Goal: Task Accomplishment & Management: Use online tool/utility

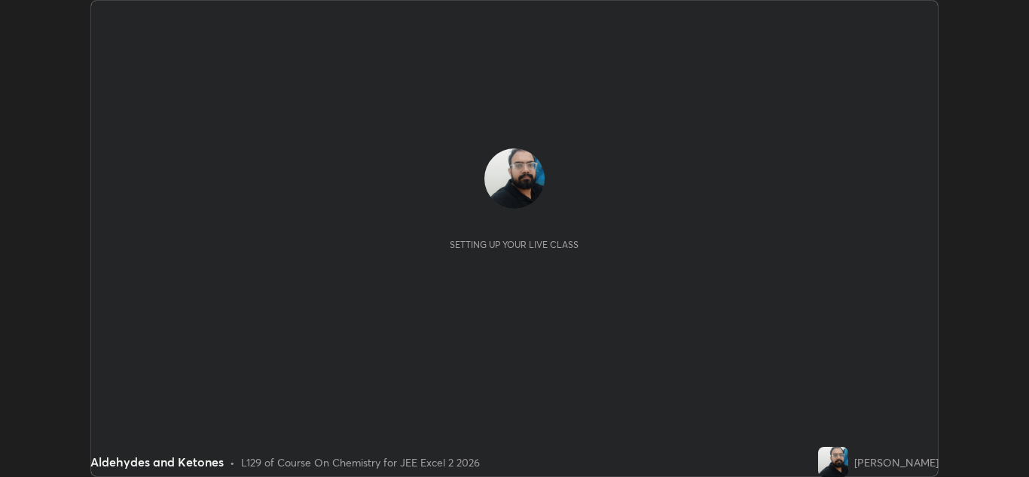
scroll to position [477, 1029]
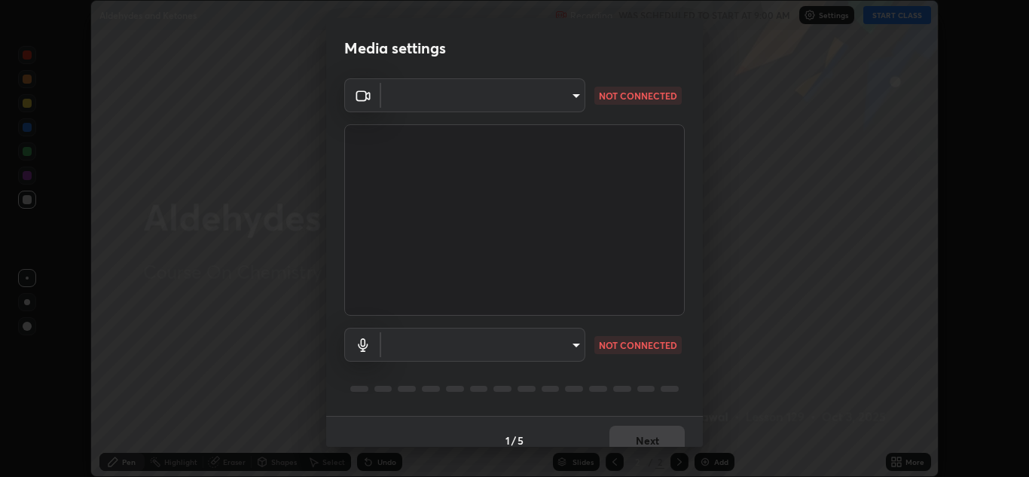
type input "e7f5d75c66a8ec01b6be6c8d9fba877b5f6738b88fd0c20368e9895a02b6f94a"
type input "c0ce66c8bbbc50cecfc637ad784d982a6a517474f8015640e1e83654bc784383"
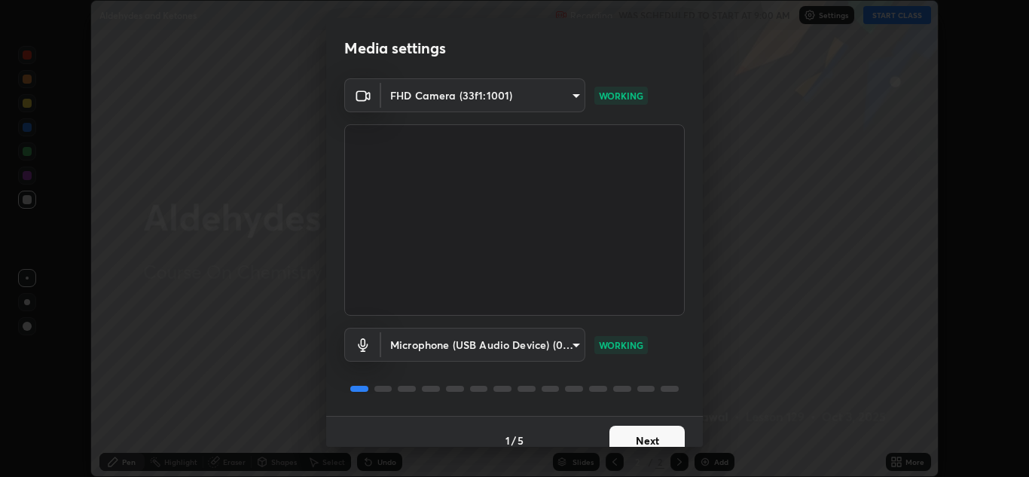
scroll to position [17, 0]
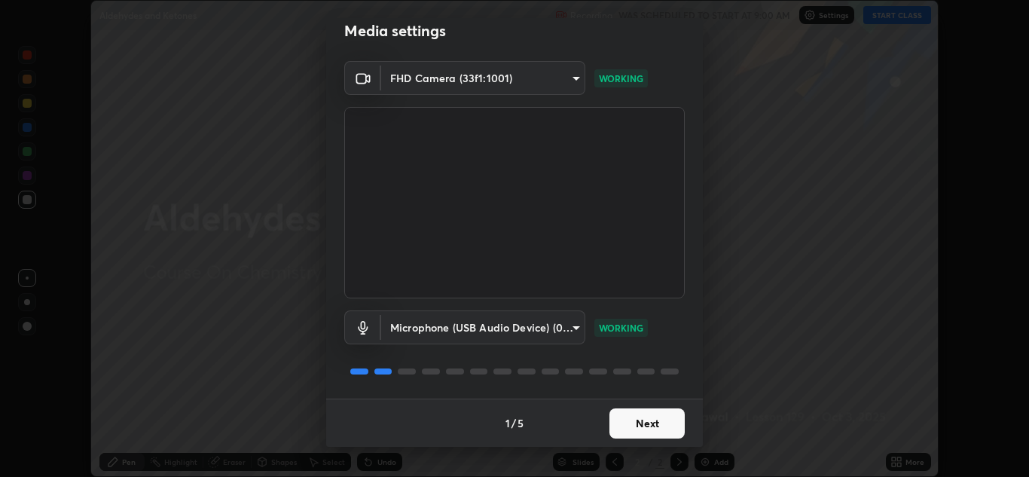
click at [621, 428] on button "Next" at bounding box center [646, 423] width 75 height 30
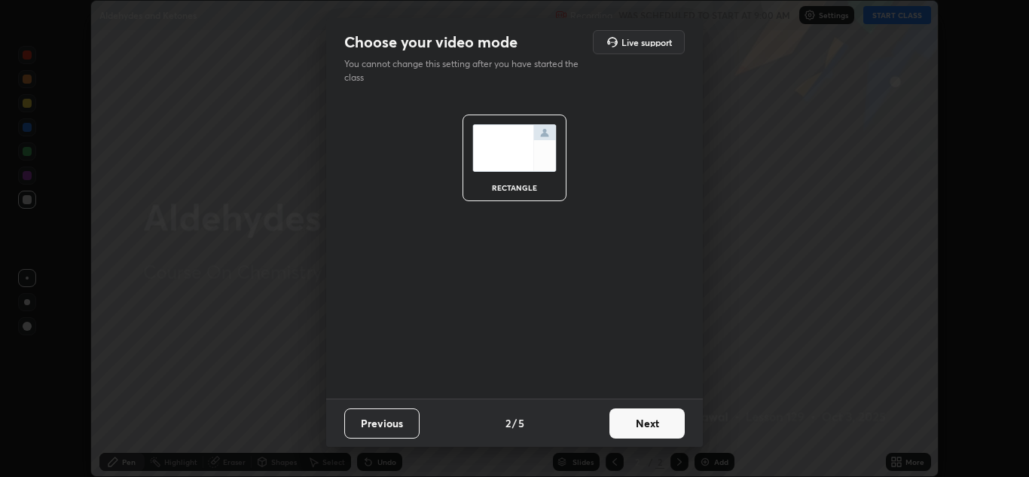
scroll to position [0, 0]
click at [628, 429] on button "Next" at bounding box center [646, 423] width 75 height 30
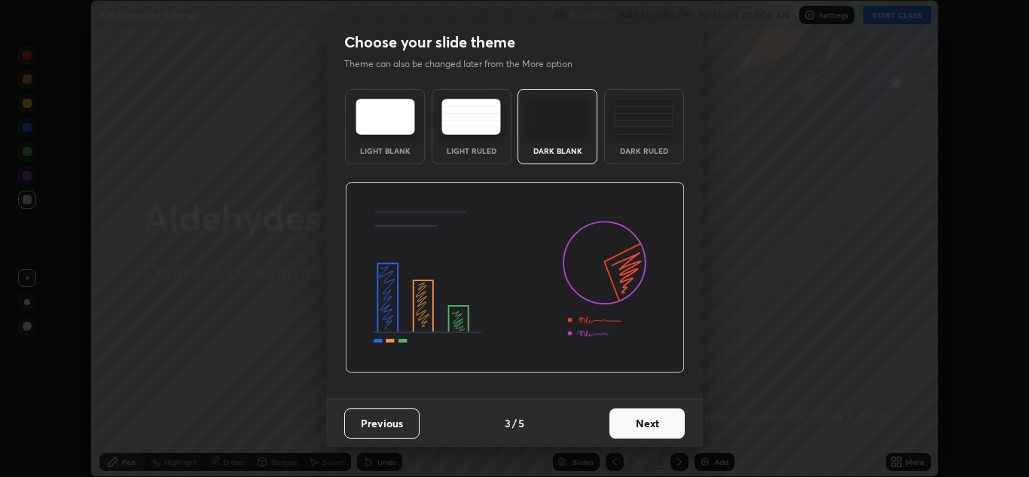
click at [637, 426] on button "Next" at bounding box center [646, 423] width 75 height 30
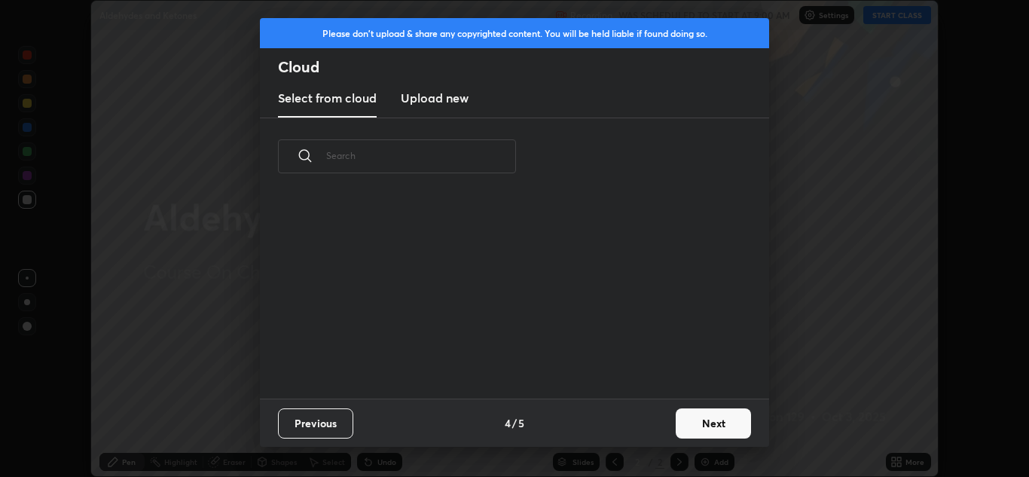
click at [712, 421] on button "Next" at bounding box center [713, 423] width 75 height 30
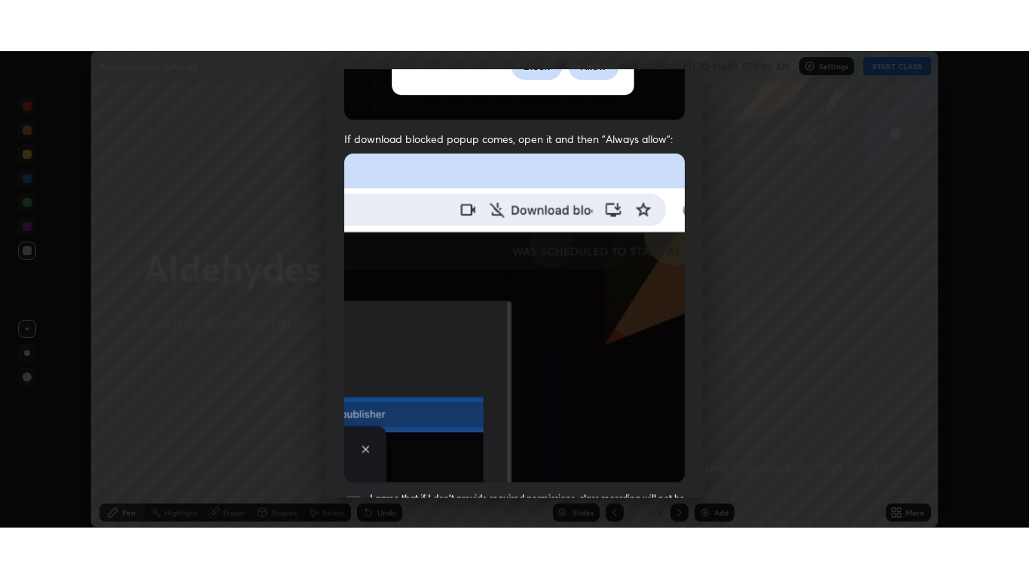
scroll to position [325, 0]
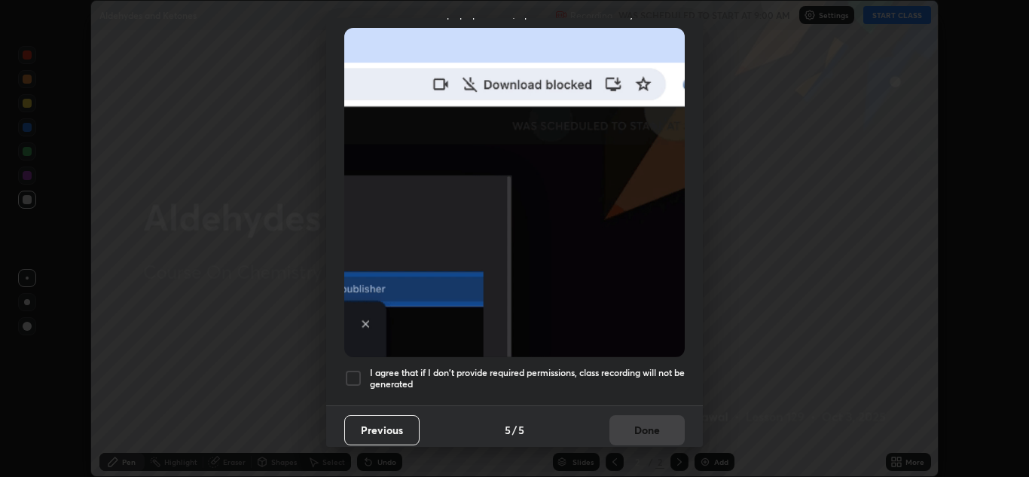
click at [354, 373] on div at bounding box center [353, 378] width 18 height 18
click at [632, 416] on button "Done" at bounding box center [646, 430] width 75 height 30
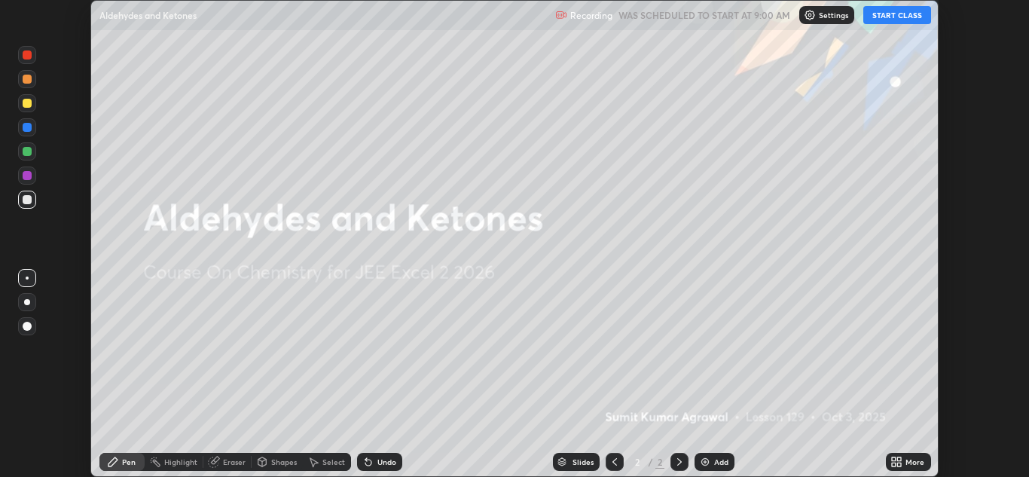
click at [887, 19] on button "START CLASS" at bounding box center [897, 15] width 68 height 18
click at [905, 461] on div "More" at bounding box center [914, 462] width 19 height 8
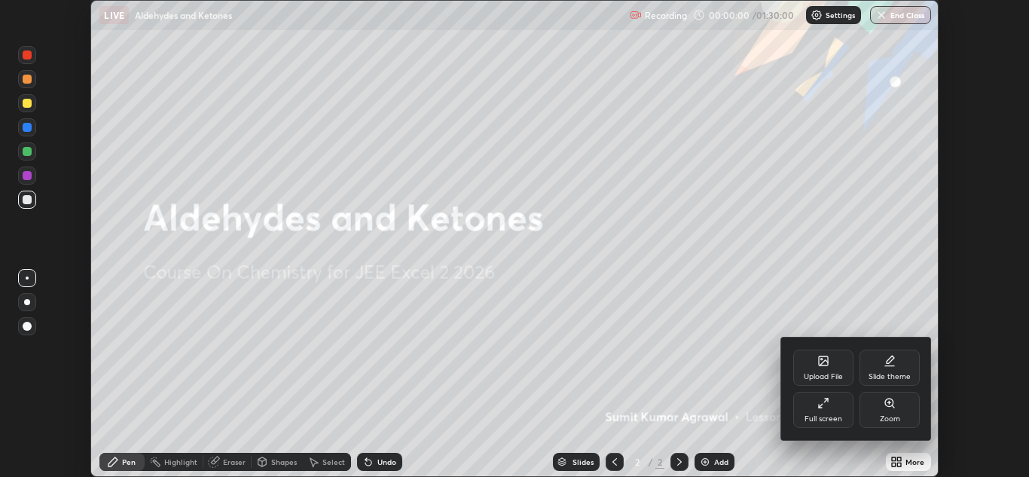
click at [826, 410] on div "Full screen" at bounding box center [823, 410] width 60 height 36
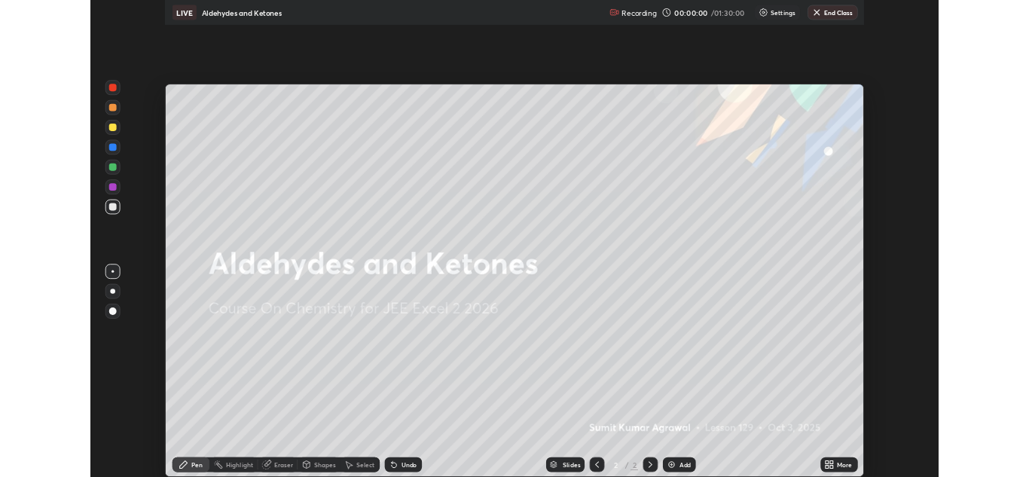
scroll to position [578, 1029]
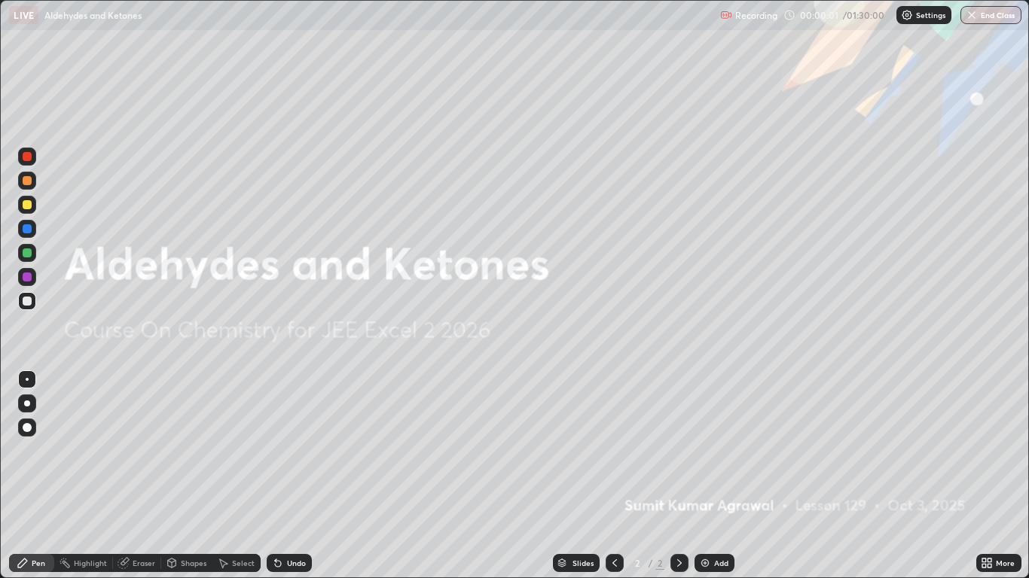
click at [714, 476] on div "Add" at bounding box center [721, 564] width 14 height 8
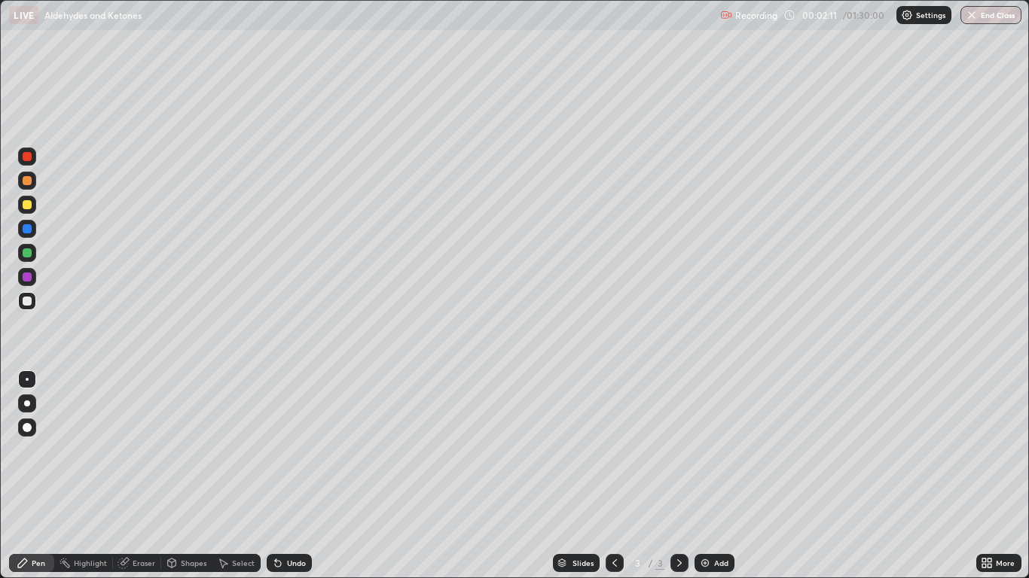
click at [292, 476] on div "Undo" at bounding box center [296, 564] width 19 height 8
click at [293, 476] on div "Undo" at bounding box center [296, 564] width 19 height 8
click at [294, 476] on div "Undo" at bounding box center [296, 564] width 19 height 8
click at [291, 476] on div "Undo" at bounding box center [289, 563] width 45 height 18
click at [289, 476] on div "Undo" at bounding box center [296, 564] width 19 height 8
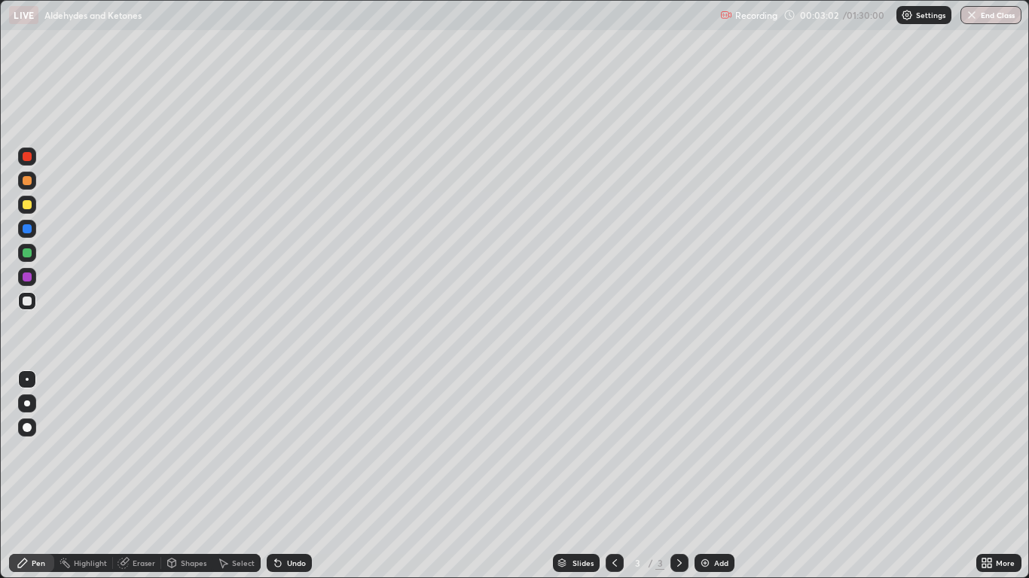
click at [291, 476] on div "Undo" at bounding box center [296, 564] width 19 height 8
click at [291, 476] on div "Undo" at bounding box center [289, 563] width 45 height 18
click at [288, 476] on div "Undo" at bounding box center [296, 564] width 19 height 8
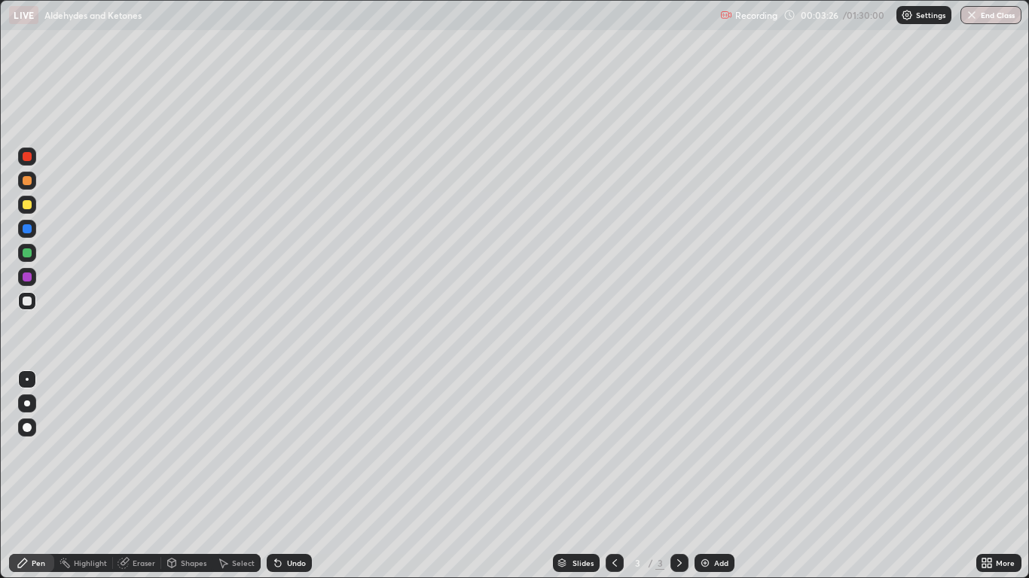
click at [288, 476] on div "Undo" at bounding box center [289, 563] width 45 height 18
click at [298, 476] on div "Undo" at bounding box center [296, 564] width 19 height 8
click at [300, 476] on div "Undo" at bounding box center [296, 564] width 19 height 8
click at [298, 476] on div "Undo" at bounding box center [296, 564] width 19 height 8
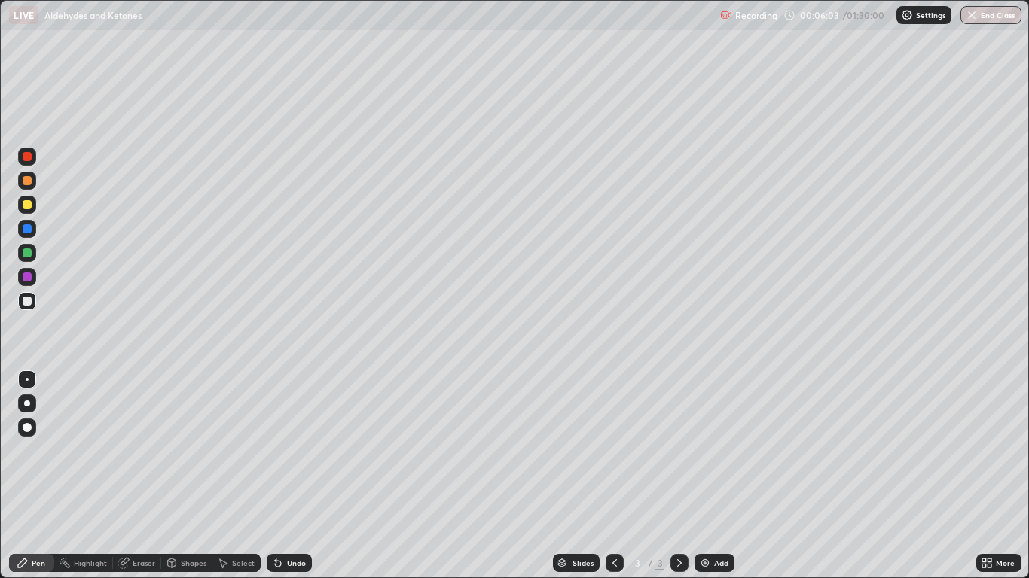
click at [287, 476] on div "Undo" at bounding box center [296, 564] width 19 height 8
click at [279, 476] on icon at bounding box center [278, 564] width 6 height 6
click at [275, 476] on icon at bounding box center [276, 561] width 2 height 2
click at [279, 476] on div "Undo" at bounding box center [289, 563] width 45 height 18
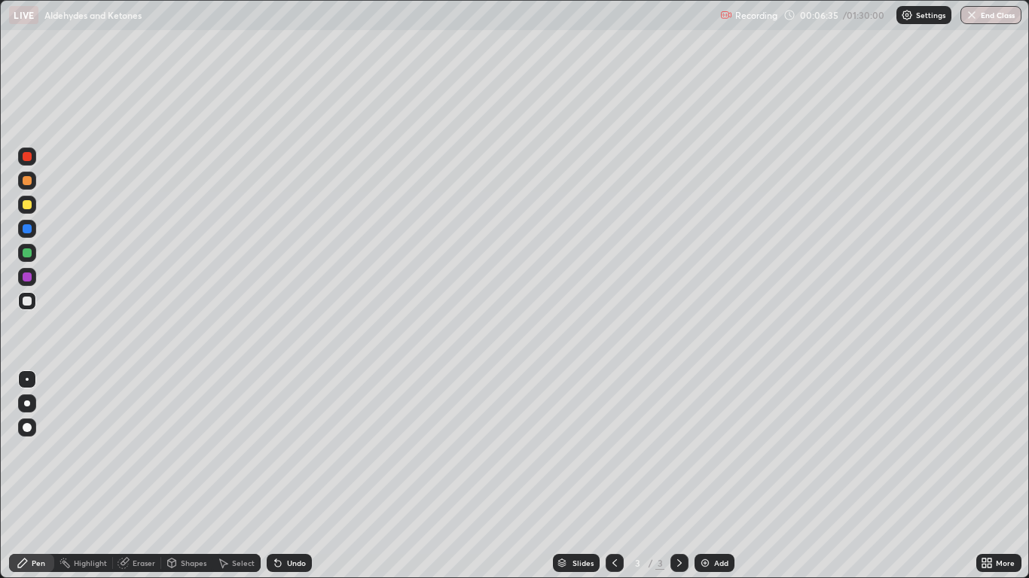
click at [125, 476] on icon at bounding box center [123, 564] width 10 height 10
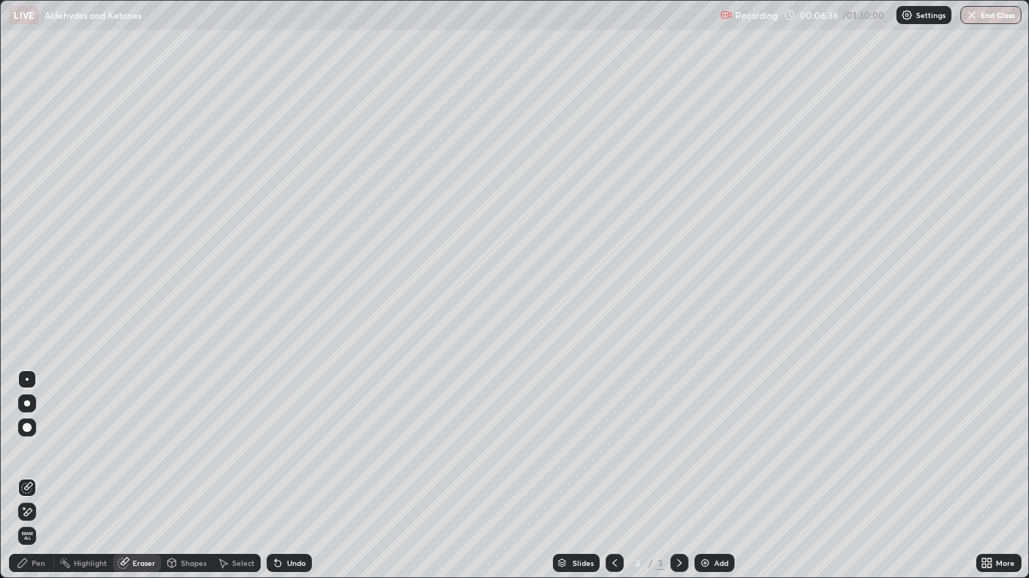
click at [32, 476] on div "Pen" at bounding box center [39, 564] width 14 height 8
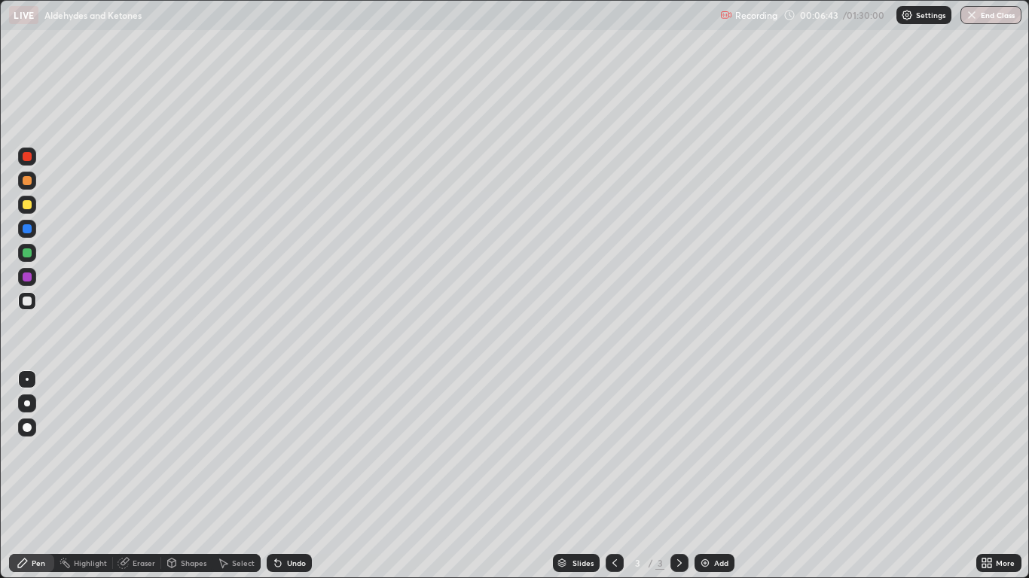
click at [39, 467] on div "Erase all" at bounding box center [27, 289] width 36 height 518
click at [294, 476] on div "Undo" at bounding box center [296, 564] width 19 height 8
click at [299, 476] on div "Undo" at bounding box center [296, 564] width 19 height 8
click at [301, 476] on div "Undo" at bounding box center [296, 564] width 19 height 8
click at [137, 476] on div "Eraser" at bounding box center [144, 564] width 23 height 8
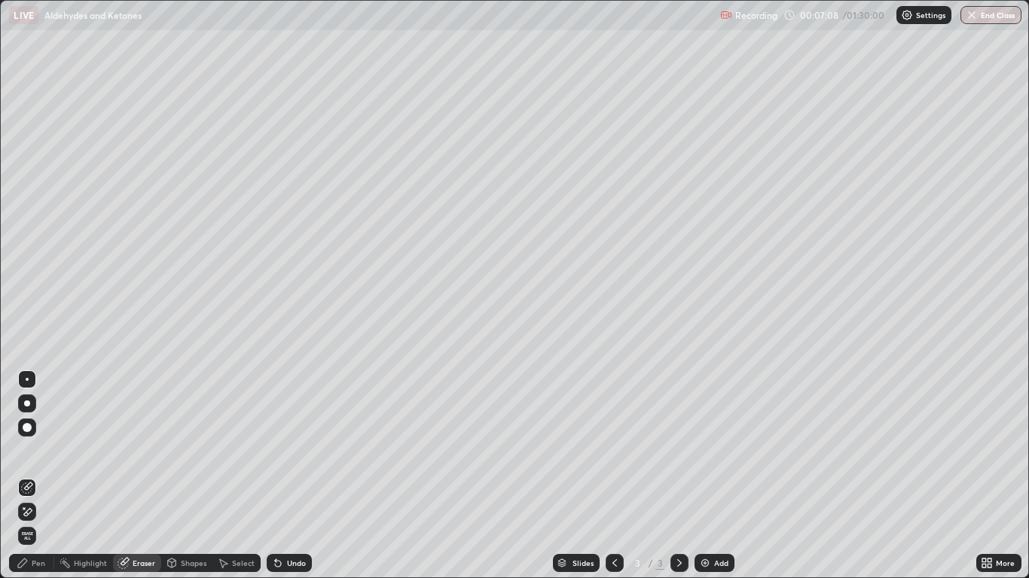
click at [236, 476] on div "Select" at bounding box center [236, 563] width 48 height 18
click at [86, 476] on div "Highlight" at bounding box center [90, 564] width 33 height 8
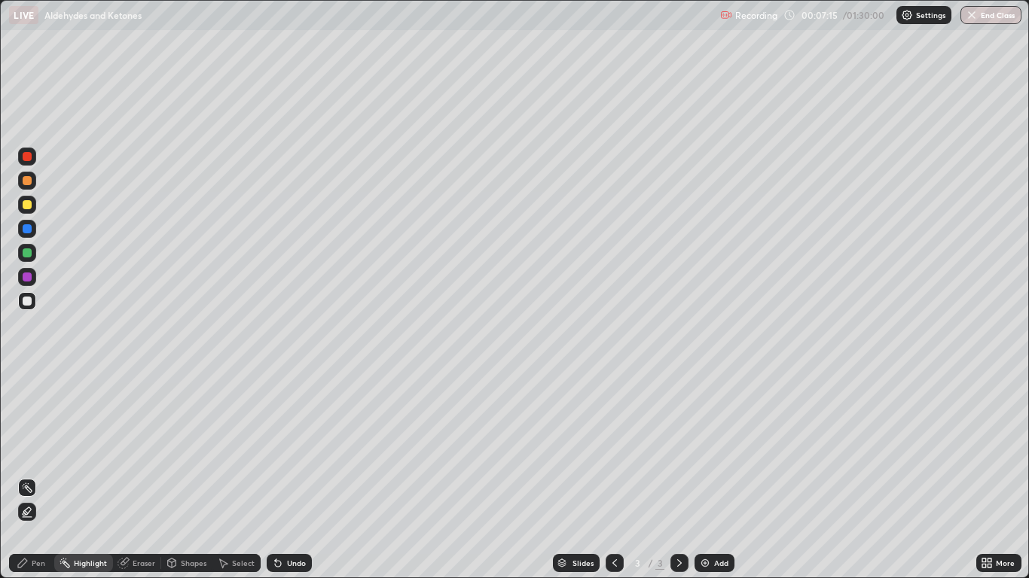
click at [41, 476] on div "Pen" at bounding box center [39, 564] width 14 height 8
click at [136, 476] on div "Eraser" at bounding box center [144, 564] width 23 height 8
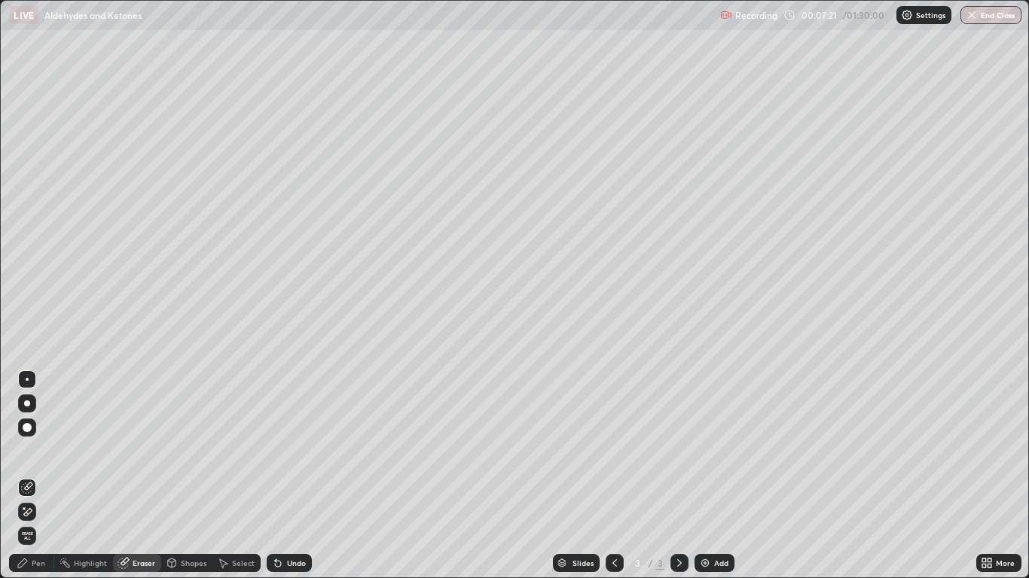
click at [38, 476] on div "Pen" at bounding box center [39, 564] width 14 height 8
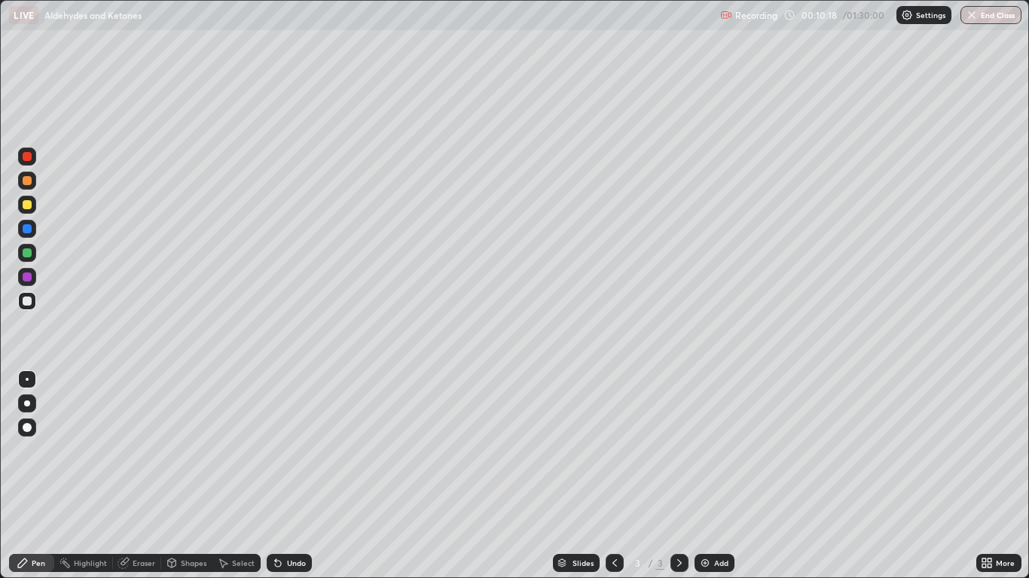
click at [717, 476] on div "Add" at bounding box center [721, 564] width 14 height 8
click at [296, 476] on div "Undo" at bounding box center [296, 564] width 19 height 8
click at [141, 476] on div "Eraser" at bounding box center [137, 563] width 48 height 18
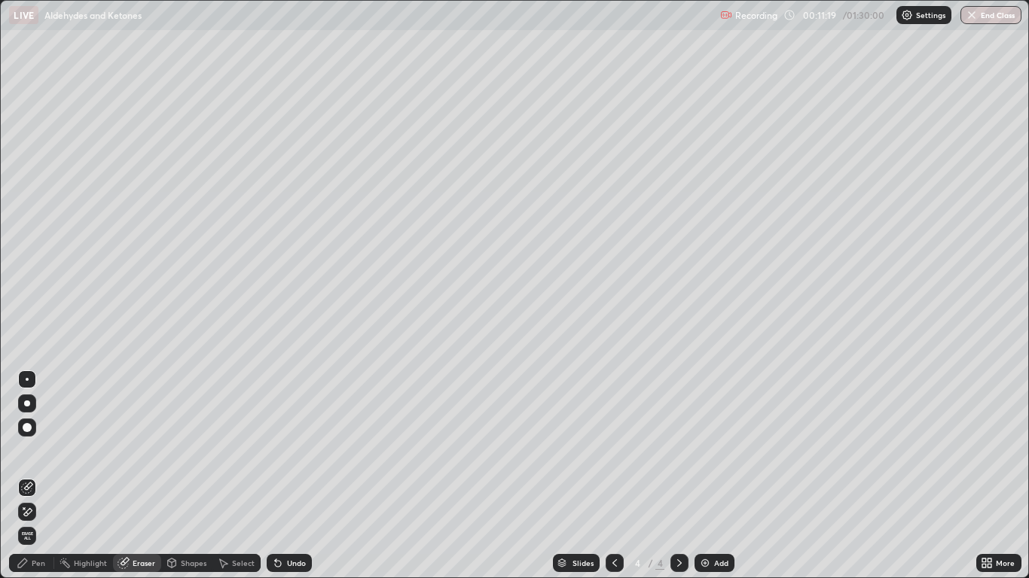
click at [47, 476] on div "Pen" at bounding box center [31, 563] width 45 height 18
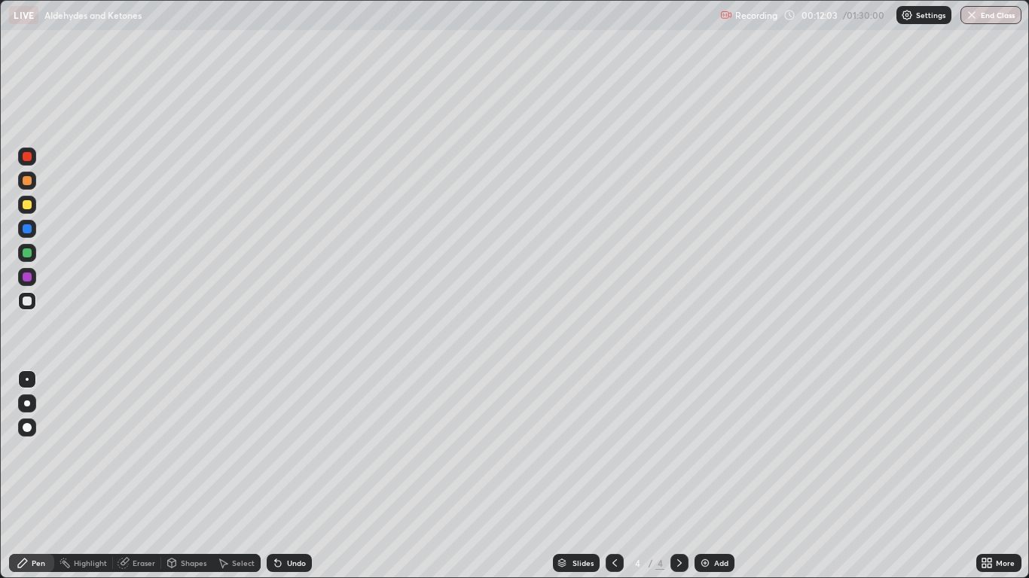
click at [294, 476] on div "Undo" at bounding box center [296, 564] width 19 height 8
click at [711, 476] on div "Add" at bounding box center [714, 563] width 40 height 18
click at [297, 476] on div "Undo" at bounding box center [289, 563] width 45 height 18
click at [295, 476] on div "Undo" at bounding box center [296, 564] width 19 height 8
click at [142, 476] on div "Eraser" at bounding box center [144, 564] width 23 height 8
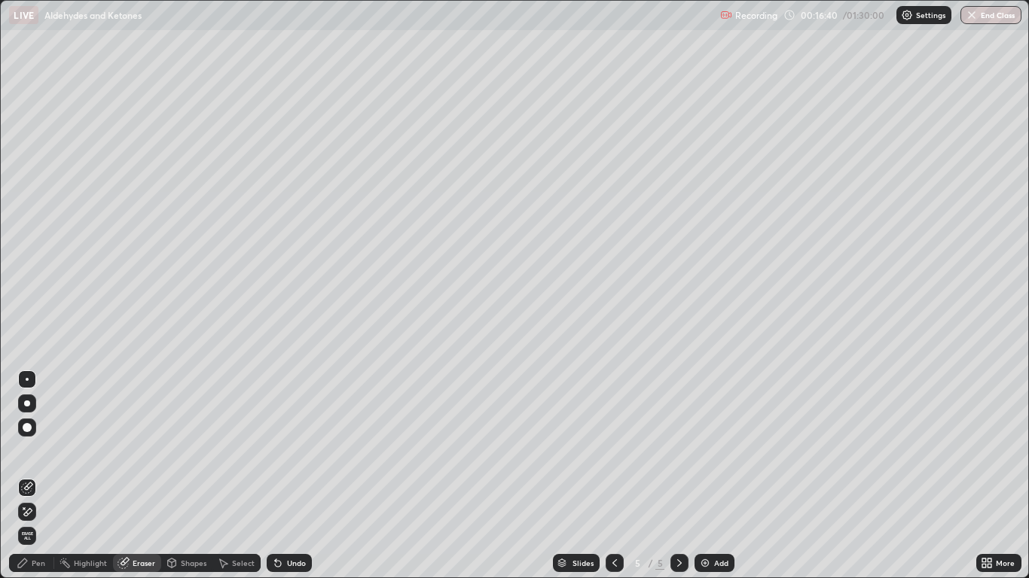
click at [26, 476] on icon at bounding box center [22, 563] width 9 height 9
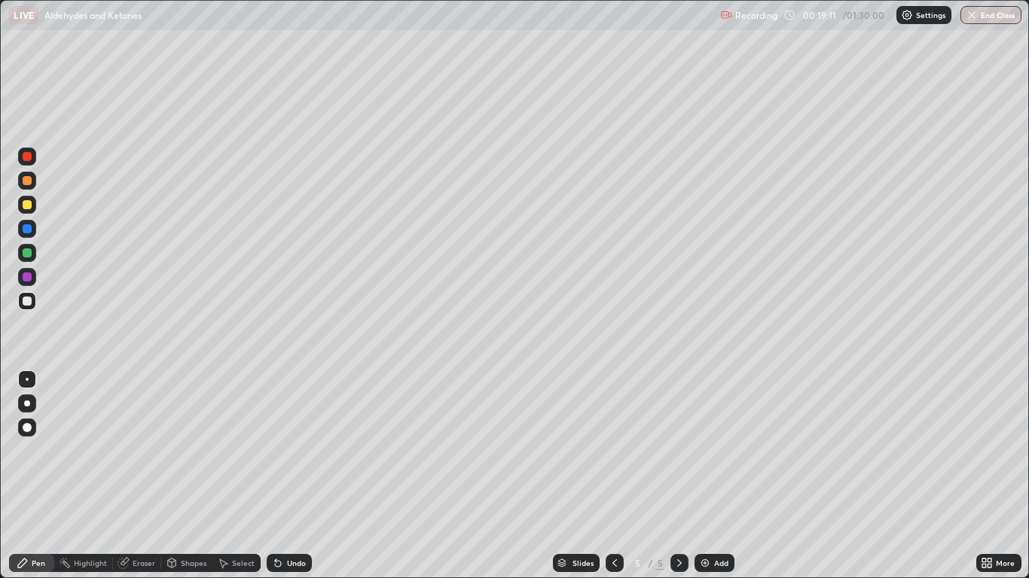
click at [984, 476] on icon at bounding box center [984, 566] width 4 height 4
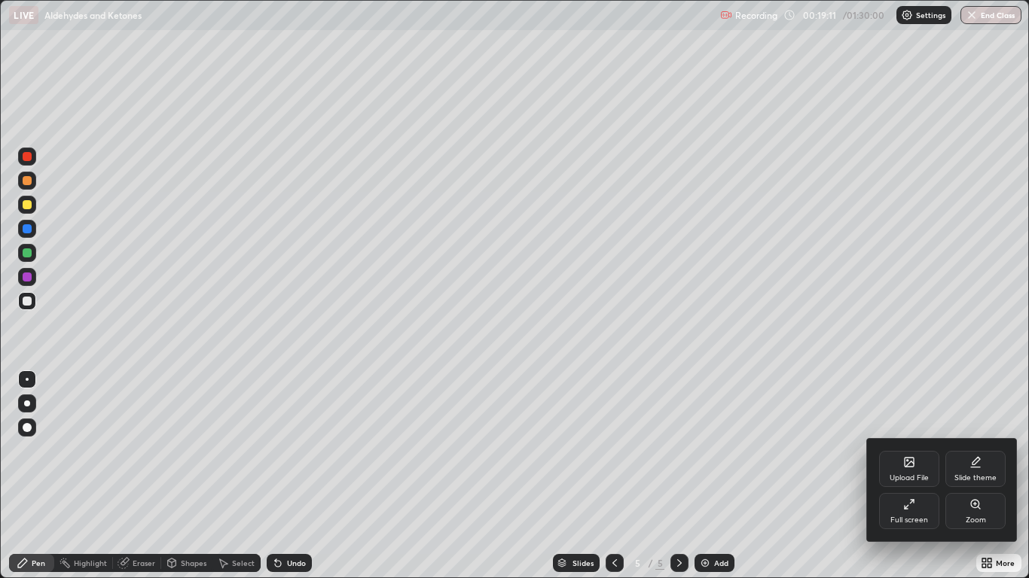
click at [908, 476] on div "Full screen" at bounding box center [909, 511] width 60 height 36
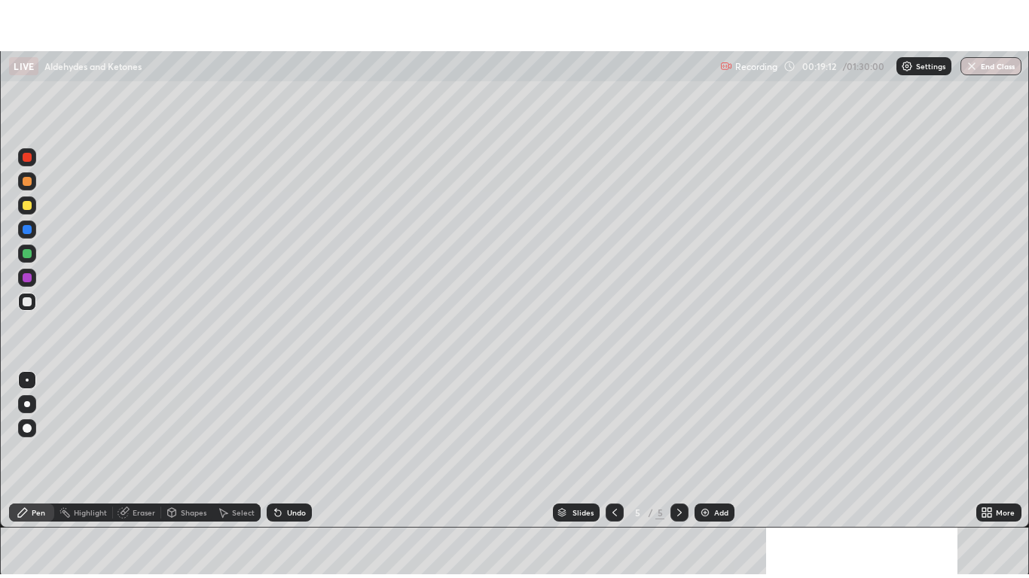
scroll to position [74835, 74282]
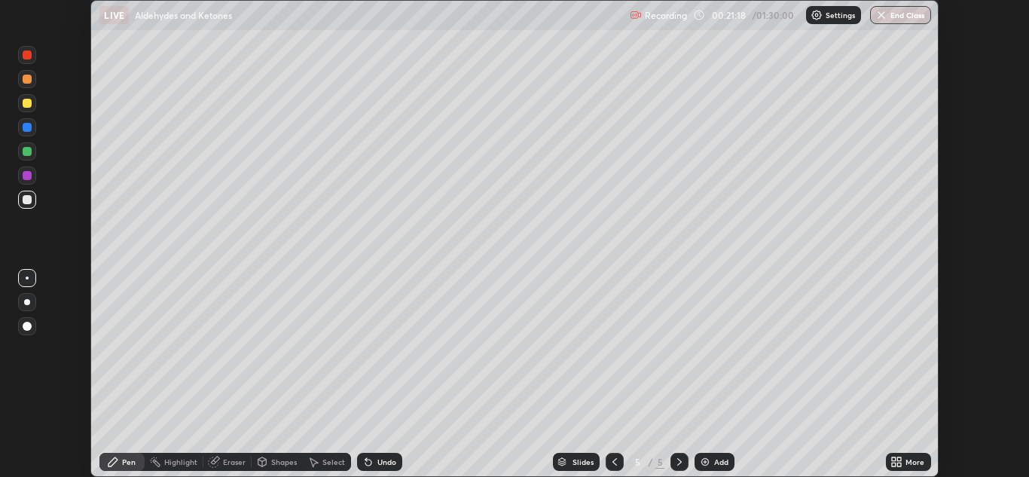
click at [910, 460] on div "More" at bounding box center [914, 462] width 19 height 8
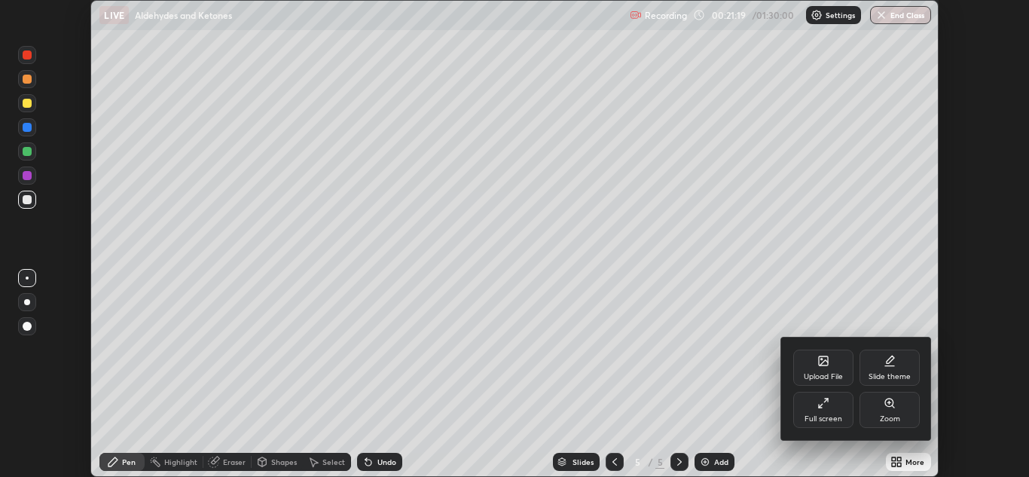
click at [835, 415] on div "Full screen" at bounding box center [823, 419] width 38 height 8
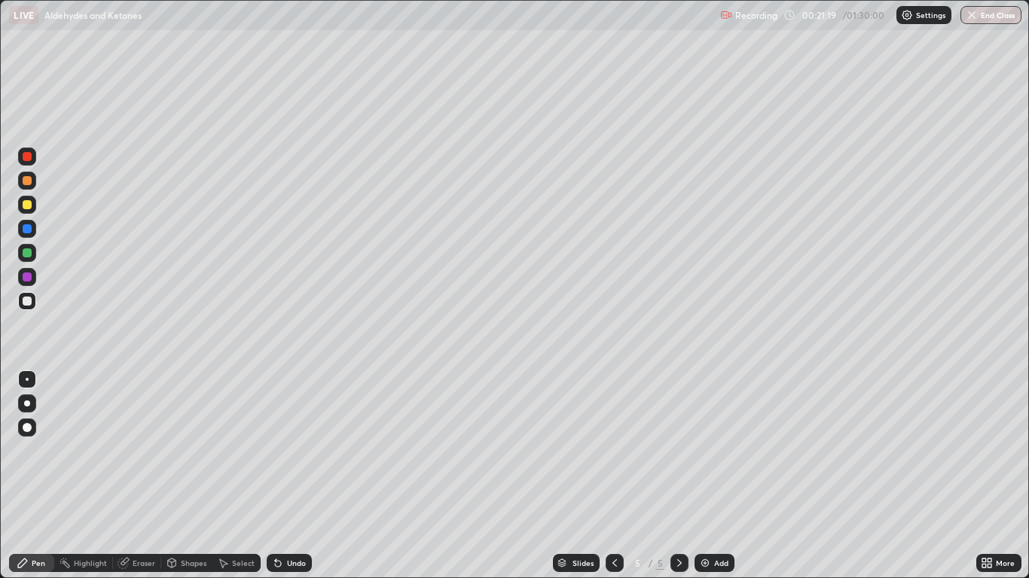
scroll to position [578, 1029]
click at [145, 476] on div "Eraser" at bounding box center [144, 564] width 23 height 8
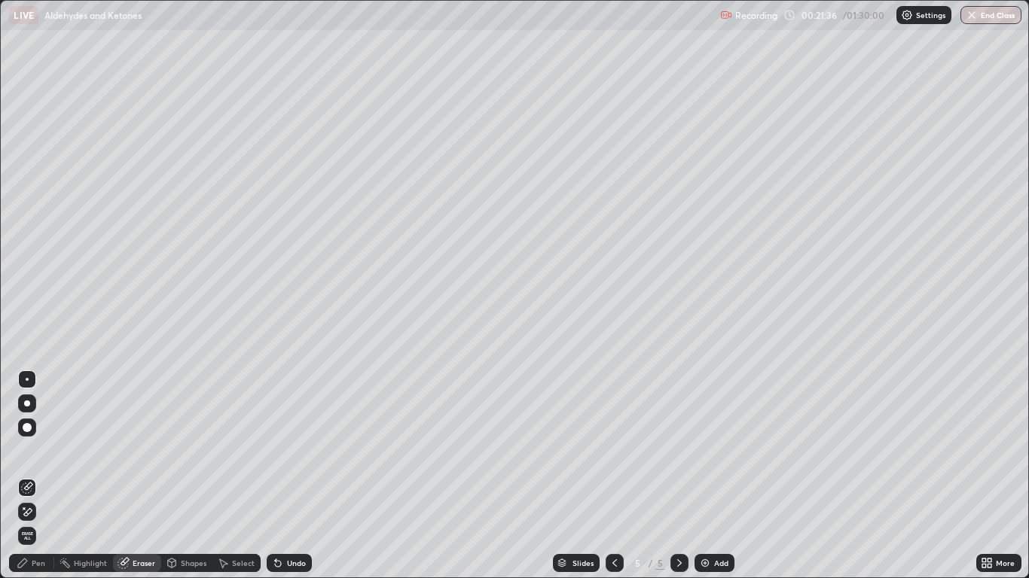
click at [26, 476] on icon at bounding box center [23, 563] width 12 height 12
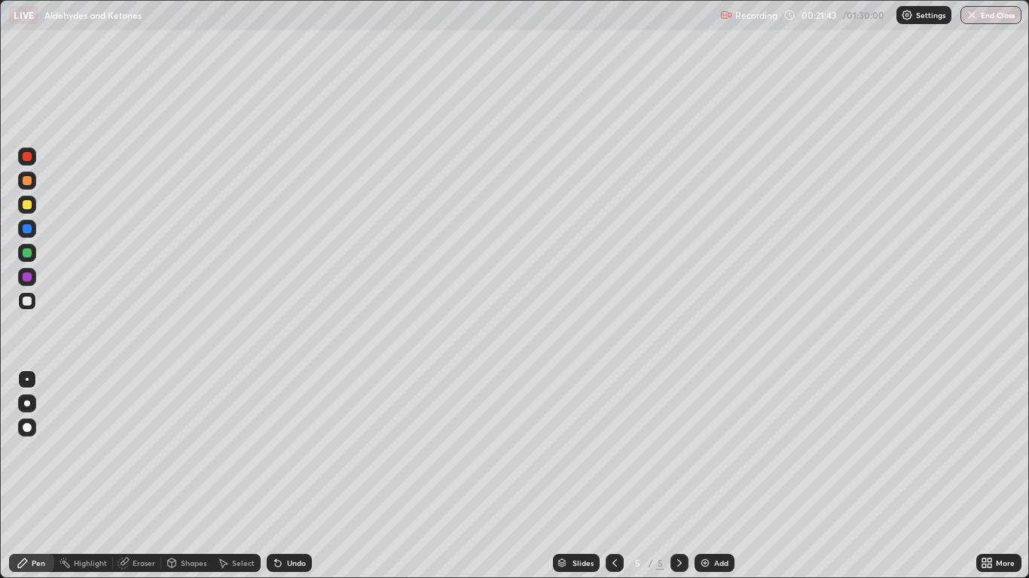
click at [139, 476] on div "Eraser" at bounding box center [144, 564] width 23 height 8
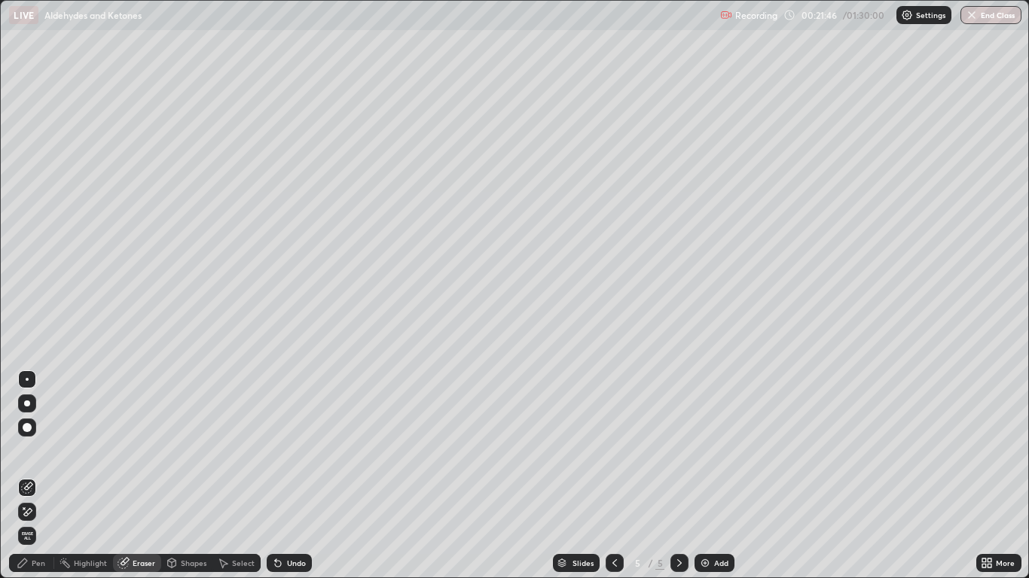
click at [47, 476] on div "Pen" at bounding box center [31, 563] width 45 height 18
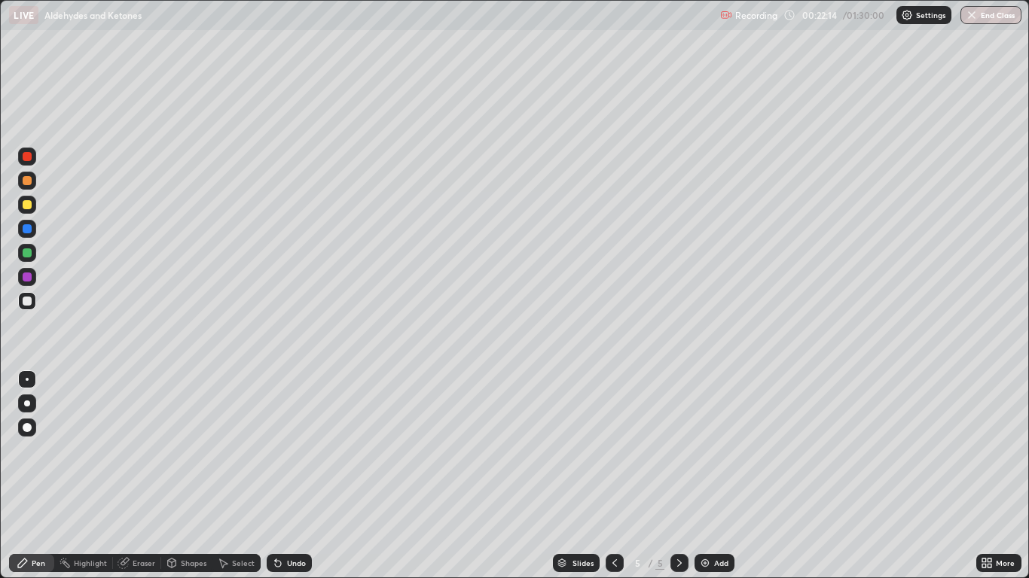
click at [710, 476] on img at bounding box center [705, 563] width 12 height 12
click at [293, 476] on div "Undo" at bounding box center [296, 564] width 19 height 8
click at [295, 476] on div "Undo" at bounding box center [296, 564] width 19 height 8
click at [612, 476] on icon at bounding box center [615, 563] width 12 height 12
click at [677, 476] on icon at bounding box center [679, 563] width 12 height 12
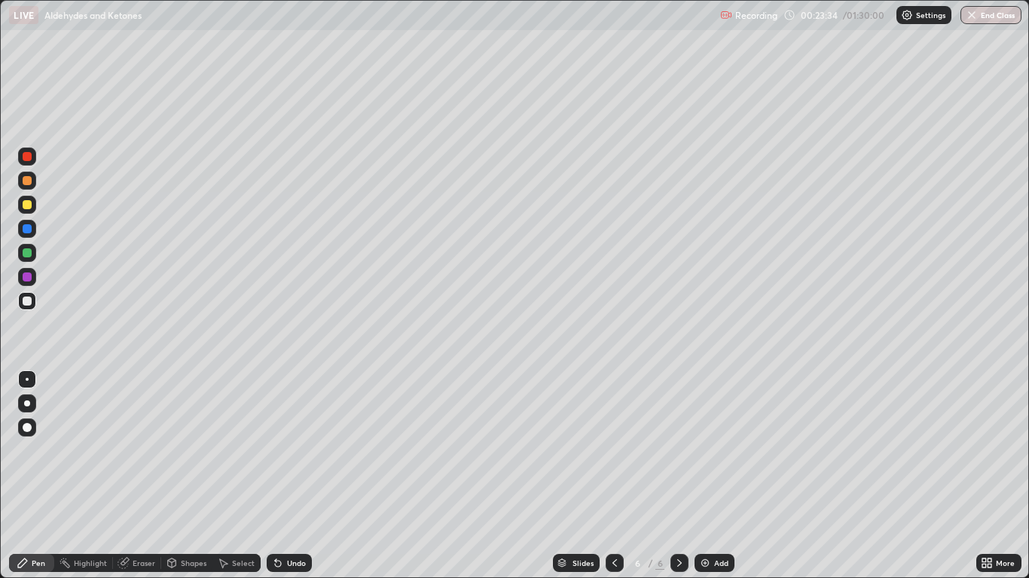
click at [614, 476] on icon at bounding box center [615, 563] width 12 height 12
click at [679, 476] on icon at bounding box center [679, 563] width 12 height 12
click at [710, 476] on div "Add" at bounding box center [714, 563] width 40 height 18
click at [300, 476] on div "Undo" at bounding box center [289, 563] width 45 height 18
click at [297, 476] on div "Undo" at bounding box center [289, 563] width 45 height 18
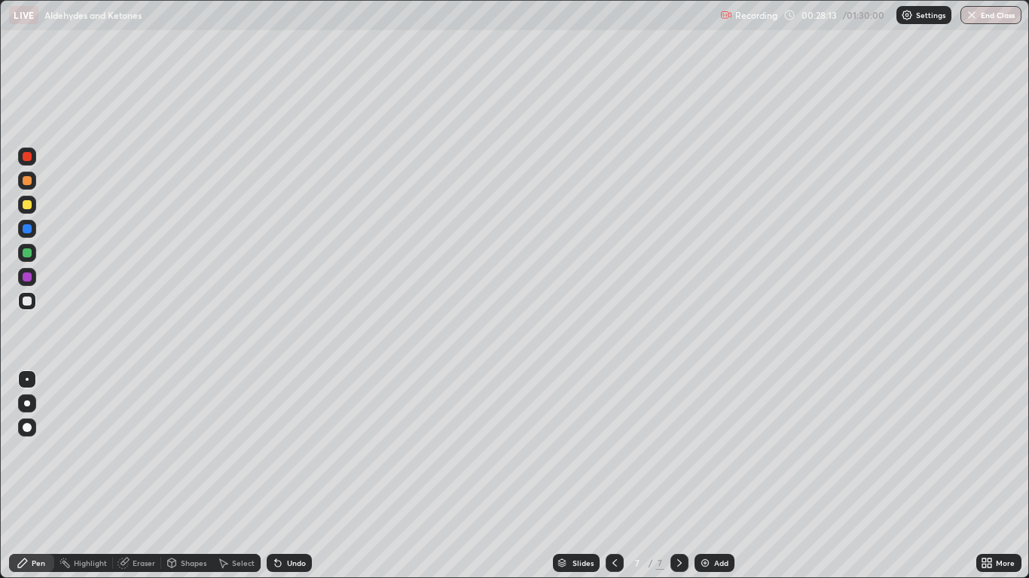
click at [303, 476] on div "Undo" at bounding box center [289, 563] width 45 height 18
click at [309, 476] on div "Undo" at bounding box center [289, 563] width 45 height 18
click at [306, 476] on div "Undo" at bounding box center [289, 563] width 45 height 18
click at [304, 476] on div "Undo" at bounding box center [296, 564] width 19 height 8
click at [703, 476] on img at bounding box center [705, 563] width 12 height 12
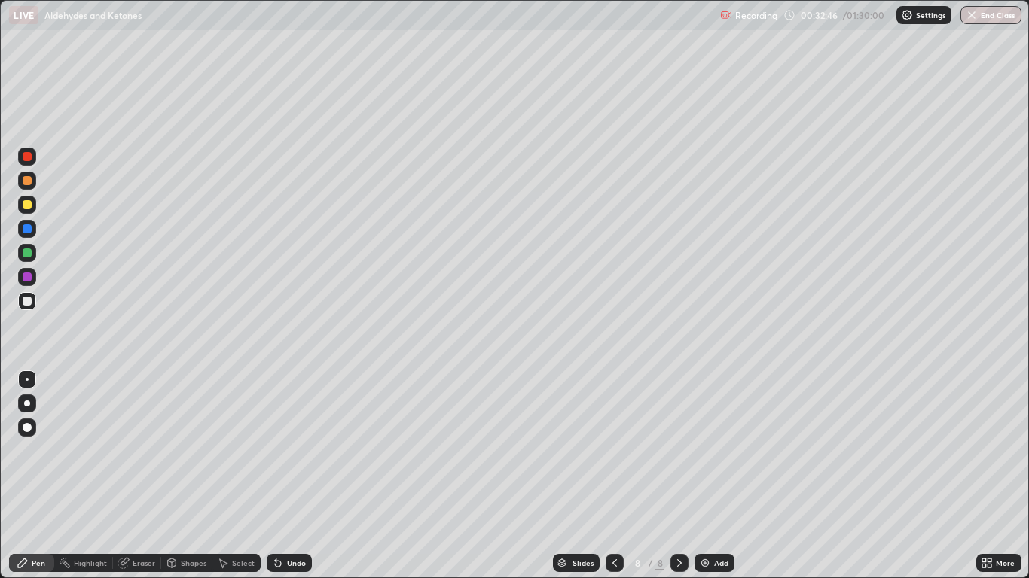
click at [282, 476] on div "Undo" at bounding box center [289, 563] width 45 height 18
click at [300, 476] on div "Undo" at bounding box center [296, 564] width 19 height 8
click at [297, 476] on div "Undo" at bounding box center [289, 563] width 45 height 18
click at [282, 476] on div "Undo" at bounding box center [289, 563] width 45 height 18
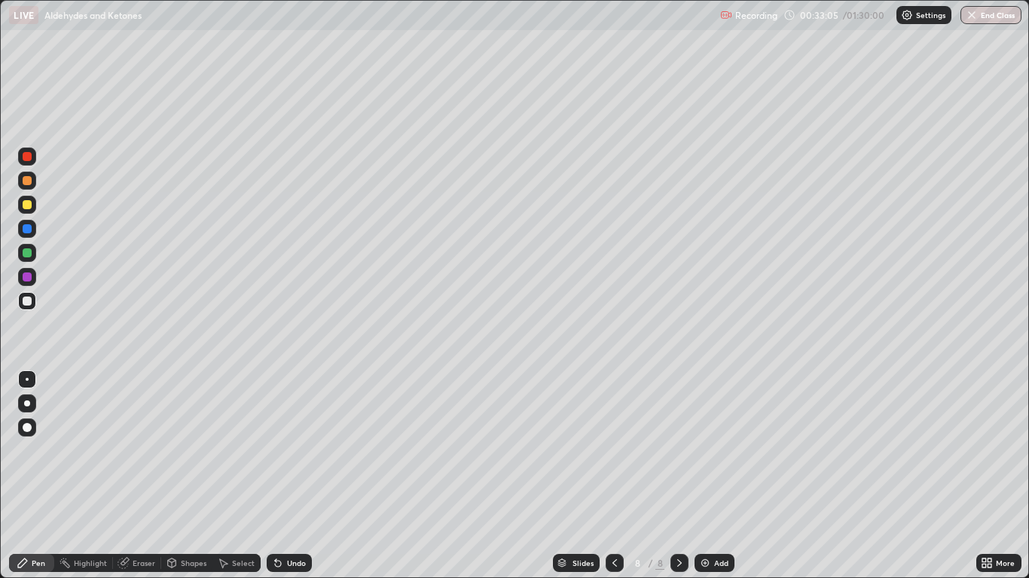
click at [294, 476] on div "Undo" at bounding box center [289, 563] width 45 height 18
click at [304, 476] on div "Undo" at bounding box center [296, 564] width 19 height 8
click at [291, 476] on div "Undo" at bounding box center [296, 564] width 19 height 8
click at [712, 476] on div "Add" at bounding box center [714, 563] width 40 height 18
click at [287, 476] on div "Undo" at bounding box center [296, 564] width 19 height 8
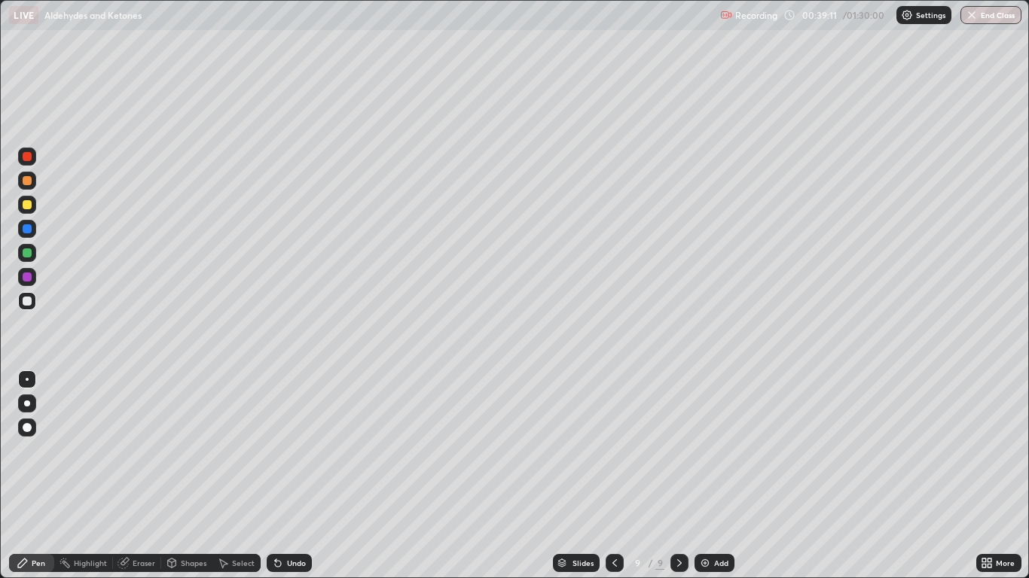
click at [142, 476] on div "Eraser" at bounding box center [137, 563] width 48 height 18
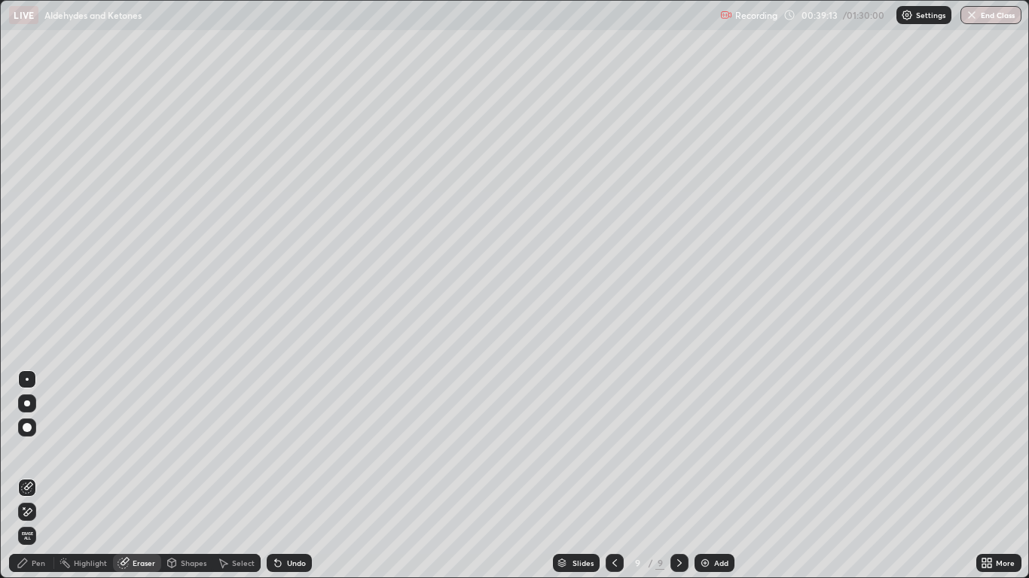
click at [35, 476] on div "Pen" at bounding box center [39, 564] width 14 height 8
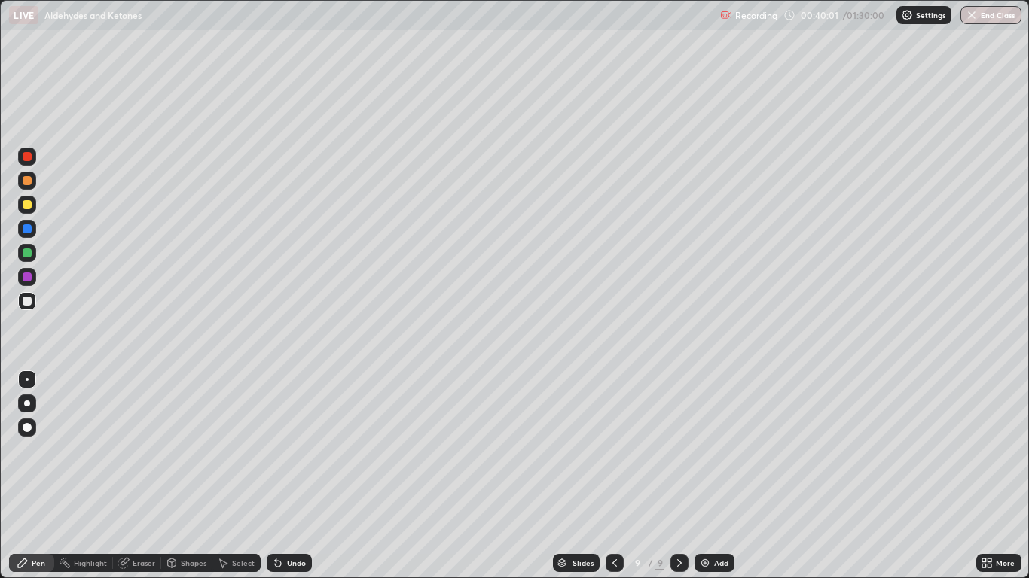
click at [292, 476] on div "Undo" at bounding box center [289, 563] width 45 height 18
click at [289, 476] on div "Undo" at bounding box center [296, 564] width 19 height 8
click at [273, 476] on icon at bounding box center [278, 563] width 12 height 12
click at [135, 476] on div "Eraser" at bounding box center [144, 564] width 23 height 8
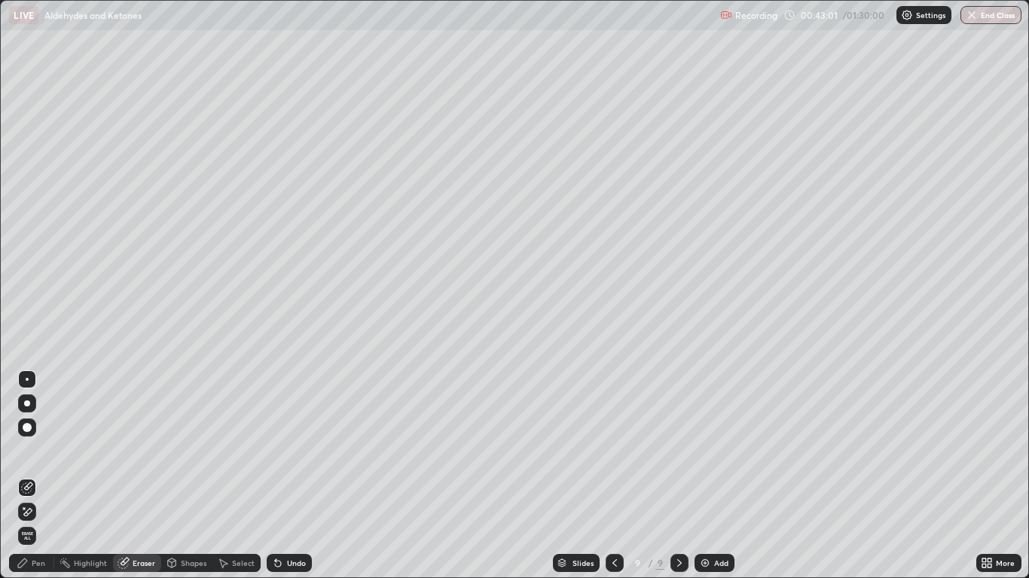
click at [38, 476] on div "Pen" at bounding box center [31, 563] width 45 height 18
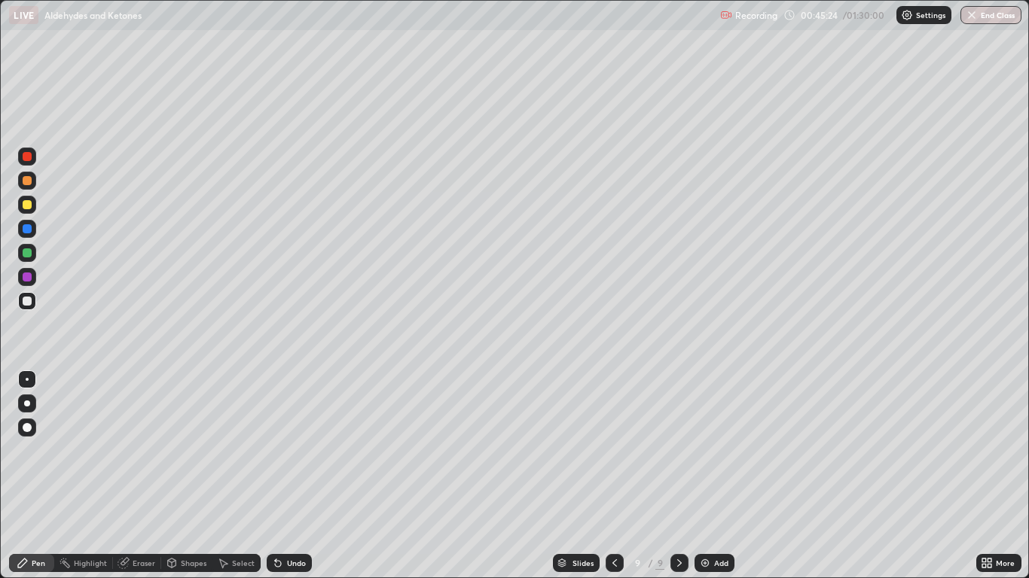
click at [718, 476] on div "Add" at bounding box center [721, 564] width 14 height 8
click at [297, 476] on div "Undo" at bounding box center [296, 564] width 19 height 8
click at [141, 476] on div "Eraser" at bounding box center [144, 564] width 23 height 8
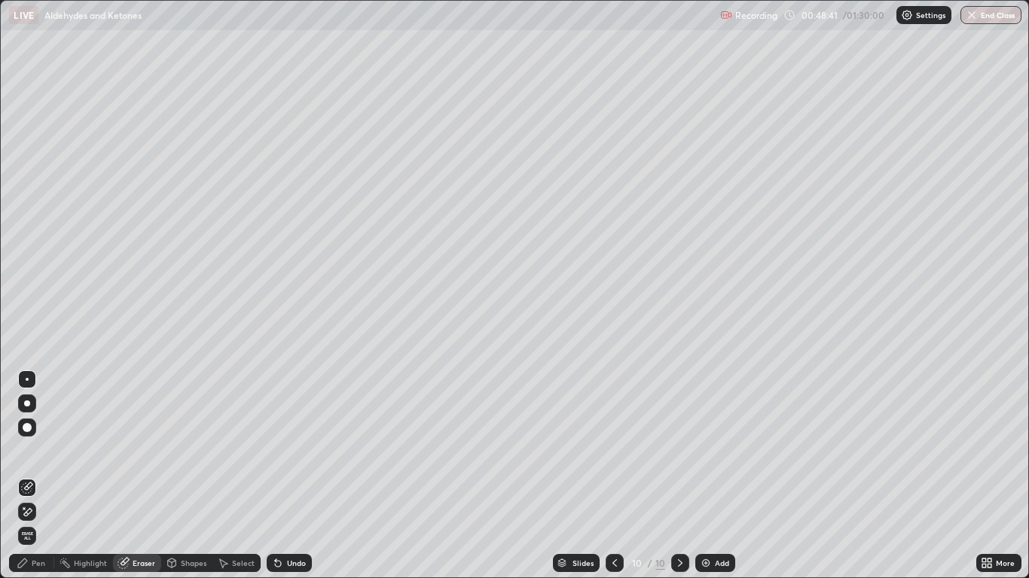
click at [33, 476] on div "Pen" at bounding box center [31, 563] width 45 height 18
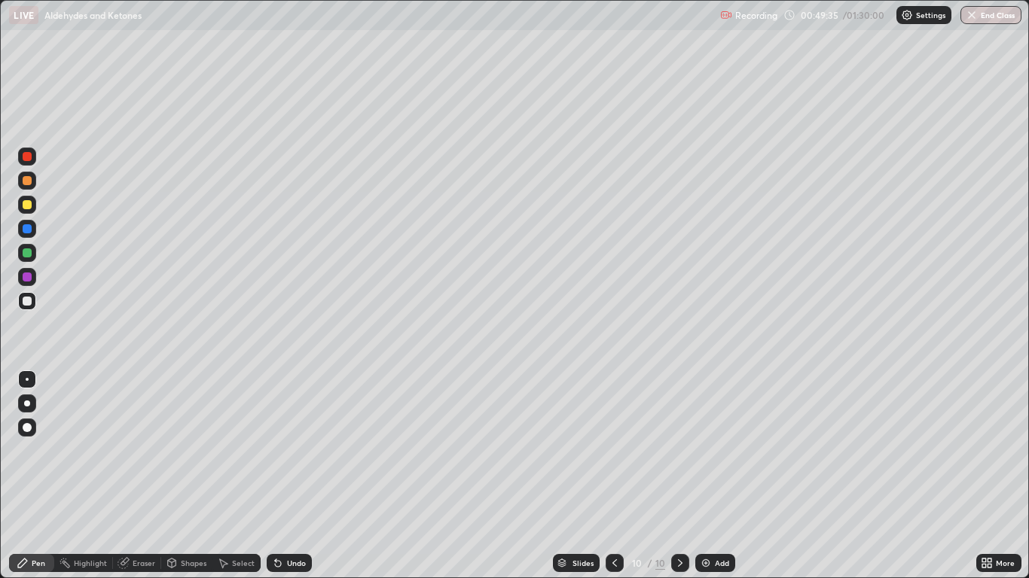
click at [139, 476] on div "Eraser" at bounding box center [144, 564] width 23 height 8
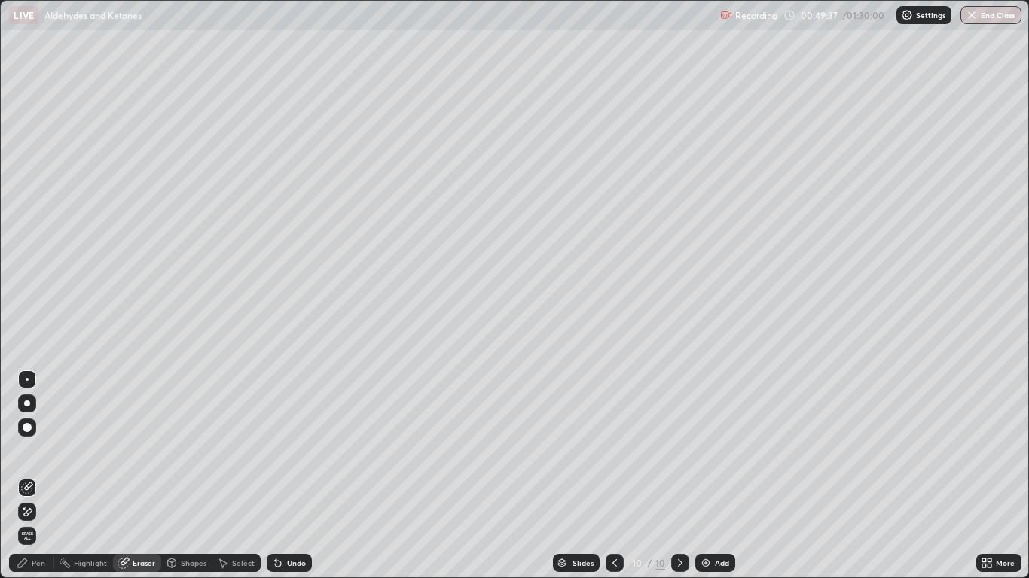
click at [32, 476] on div "Pen" at bounding box center [39, 564] width 14 height 8
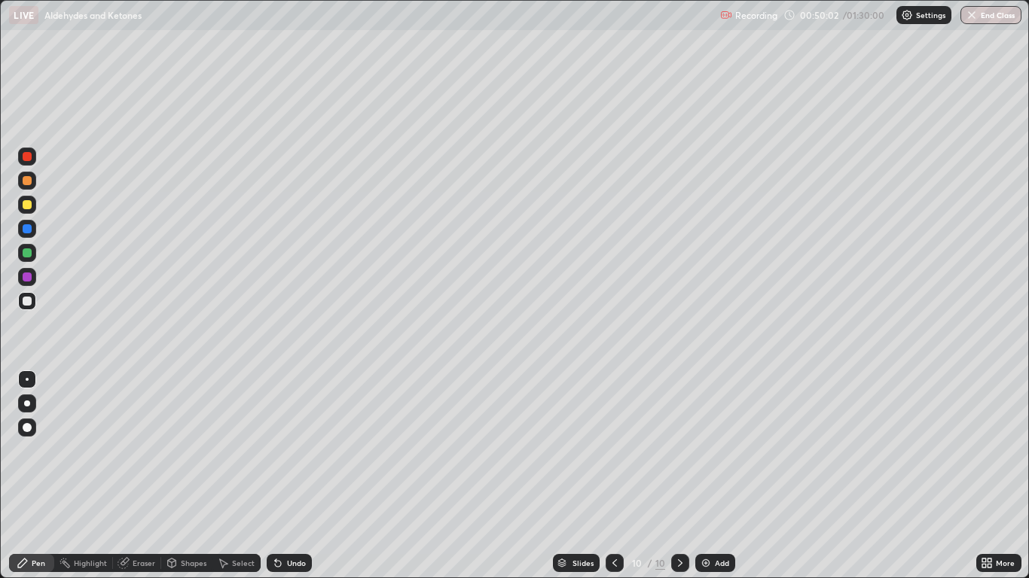
click at [707, 476] on img at bounding box center [706, 563] width 12 height 12
click at [29, 476] on icon at bounding box center [23, 563] width 12 height 12
click at [139, 476] on div "Eraser" at bounding box center [144, 564] width 23 height 8
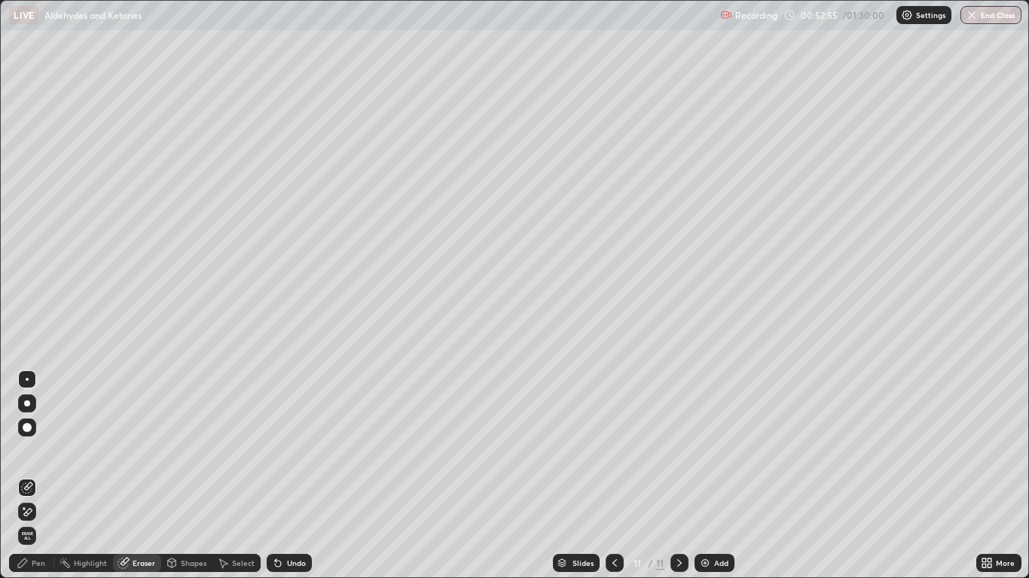
click at [35, 476] on div "Pen" at bounding box center [39, 564] width 14 height 8
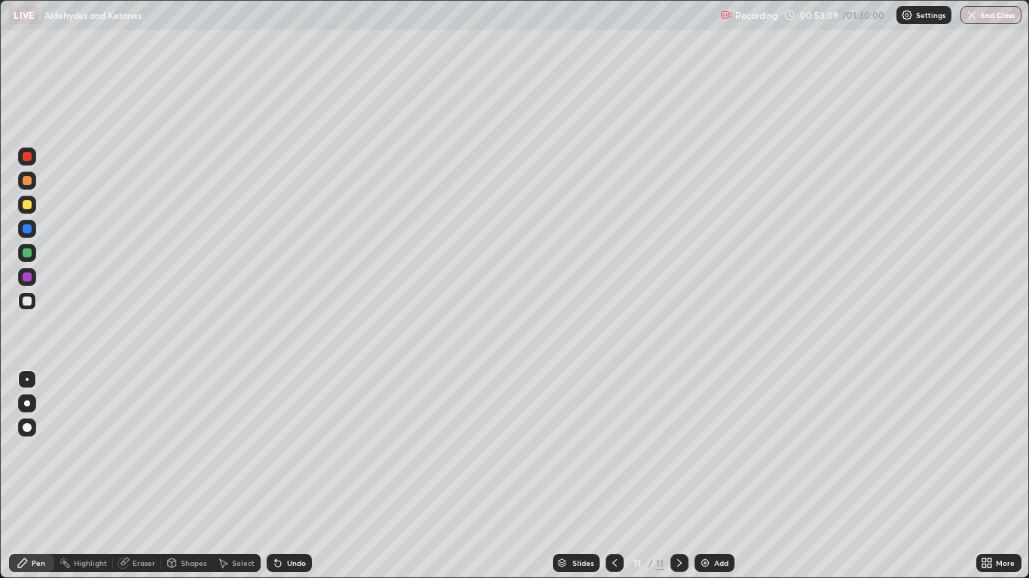
click at [614, 476] on icon at bounding box center [615, 563] width 12 height 12
click at [679, 476] on icon at bounding box center [679, 563] width 12 height 12
click at [294, 476] on div "Undo" at bounding box center [296, 564] width 19 height 8
click at [291, 476] on div "Undo" at bounding box center [296, 564] width 19 height 8
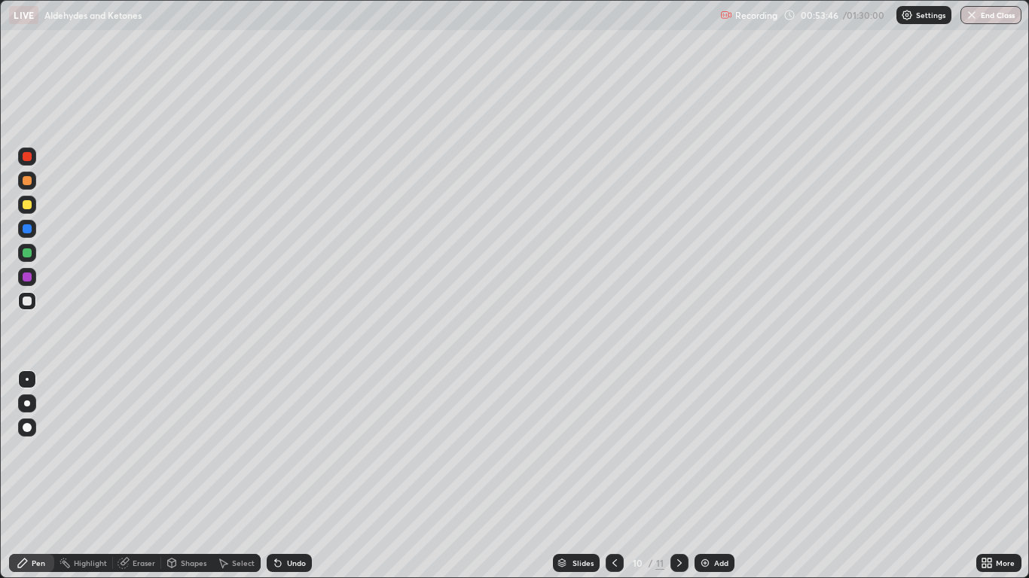
click at [679, 476] on icon at bounding box center [679, 563] width 12 height 12
click at [301, 476] on div "Undo" at bounding box center [296, 564] width 19 height 8
click at [300, 476] on div "Undo" at bounding box center [296, 564] width 19 height 8
click at [281, 476] on icon at bounding box center [278, 563] width 12 height 12
click at [283, 476] on div "Undo" at bounding box center [289, 563] width 45 height 18
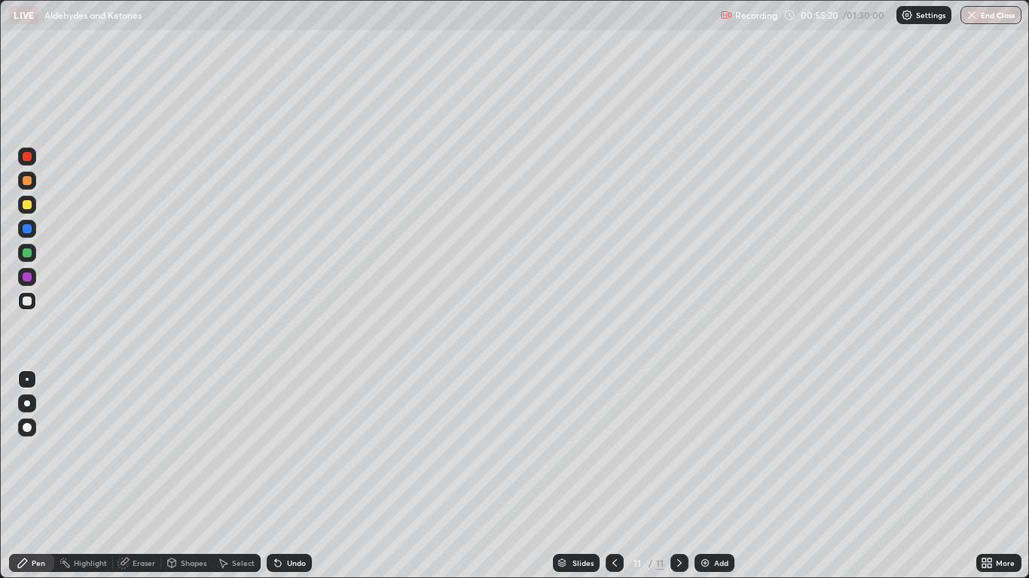
click at [287, 476] on div "Undo" at bounding box center [296, 564] width 19 height 8
click at [284, 476] on div "Undo" at bounding box center [289, 563] width 45 height 18
click at [289, 476] on div "Undo" at bounding box center [296, 564] width 19 height 8
click at [284, 476] on div "Undo" at bounding box center [289, 563] width 45 height 18
click at [705, 476] on img at bounding box center [705, 563] width 12 height 12
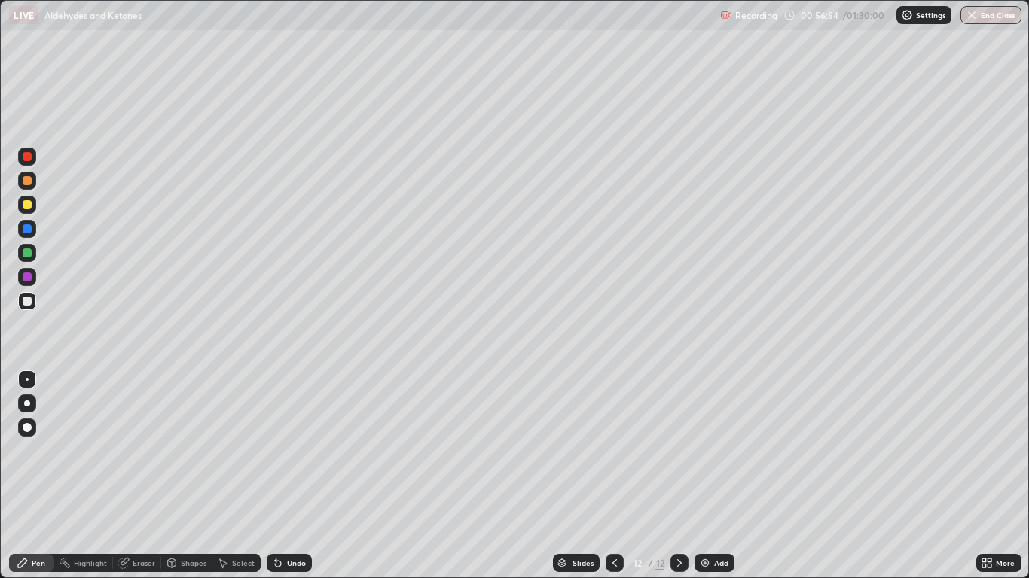
click at [148, 476] on div "Eraser" at bounding box center [144, 564] width 23 height 8
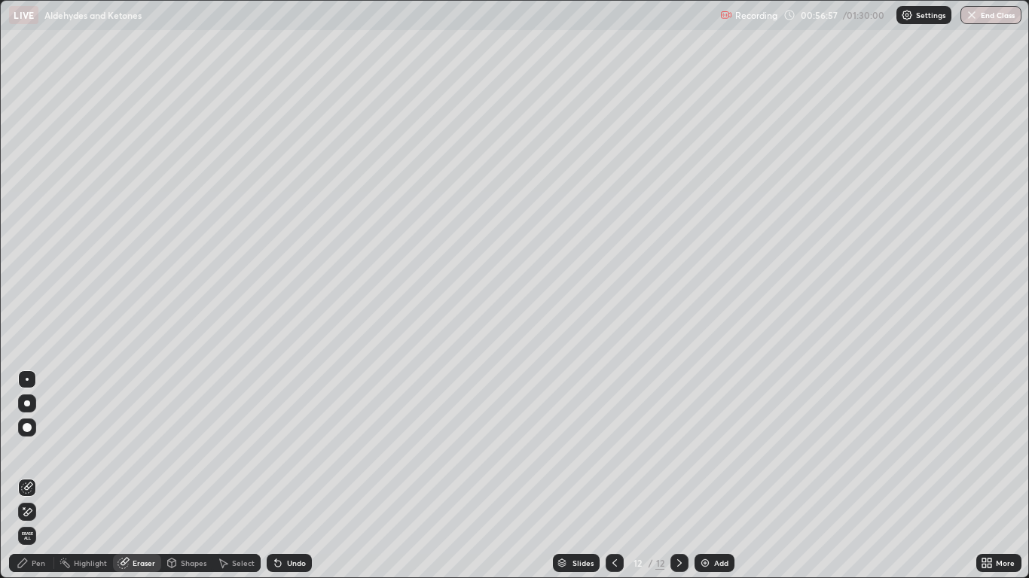
click at [37, 476] on div "Pen" at bounding box center [39, 564] width 14 height 8
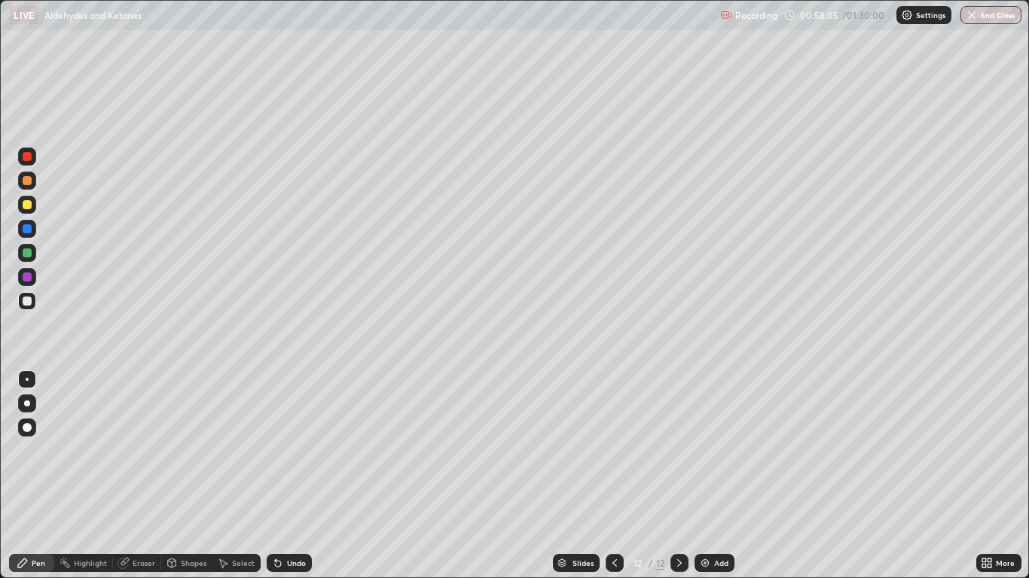
click at [297, 476] on div "Undo" at bounding box center [289, 563] width 45 height 18
click at [301, 476] on div "Undo" at bounding box center [289, 563] width 45 height 18
click at [294, 476] on div "Undo" at bounding box center [296, 564] width 19 height 8
click at [290, 476] on div "Undo" at bounding box center [296, 564] width 19 height 8
click at [295, 476] on div "Undo" at bounding box center [289, 563] width 45 height 18
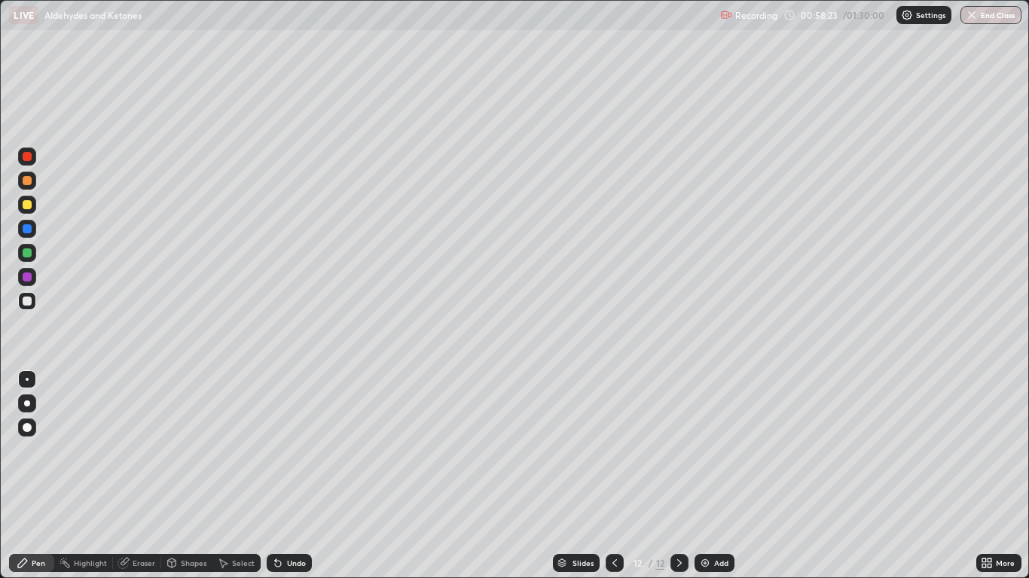
click at [292, 476] on div "Undo" at bounding box center [289, 563] width 45 height 18
click at [290, 476] on div "Undo" at bounding box center [289, 563] width 45 height 18
click at [138, 476] on div "Eraser" at bounding box center [144, 564] width 23 height 8
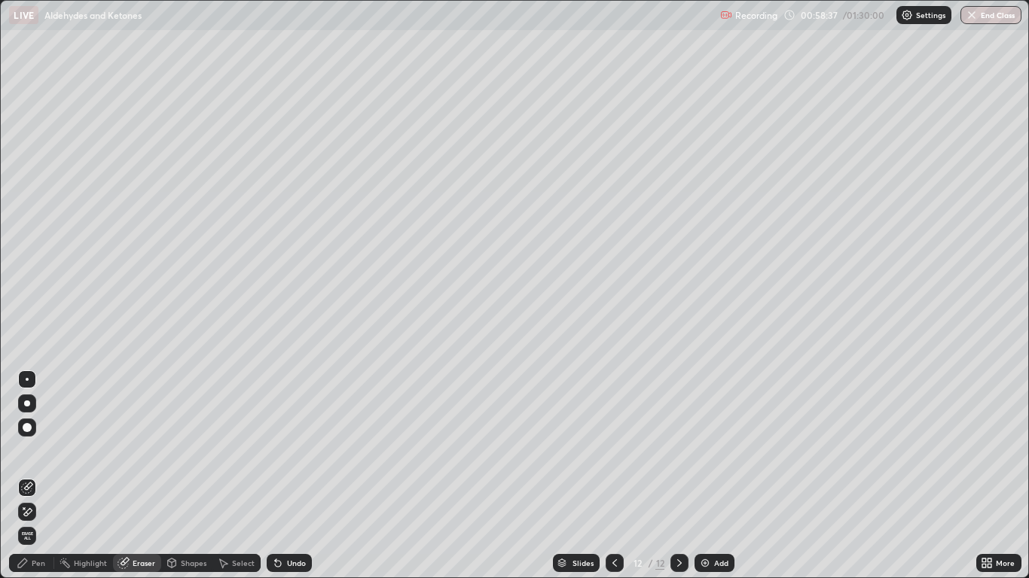
click at [38, 476] on div "Pen" at bounding box center [39, 564] width 14 height 8
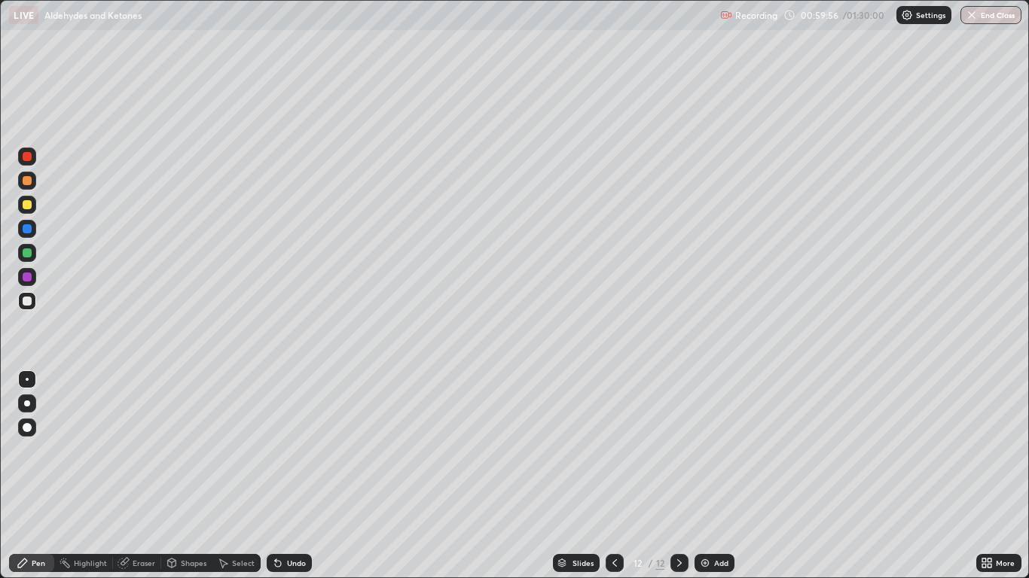
click at [294, 476] on div "Undo" at bounding box center [296, 564] width 19 height 8
click at [295, 476] on div "Undo" at bounding box center [296, 564] width 19 height 8
click at [296, 476] on div "Undo" at bounding box center [296, 564] width 19 height 8
click at [297, 476] on div "Undo" at bounding box center [296, 564] width 19 height 8
click at [294, 476] on div "Undo" at bounding box center [296, 564] width 19 height 8
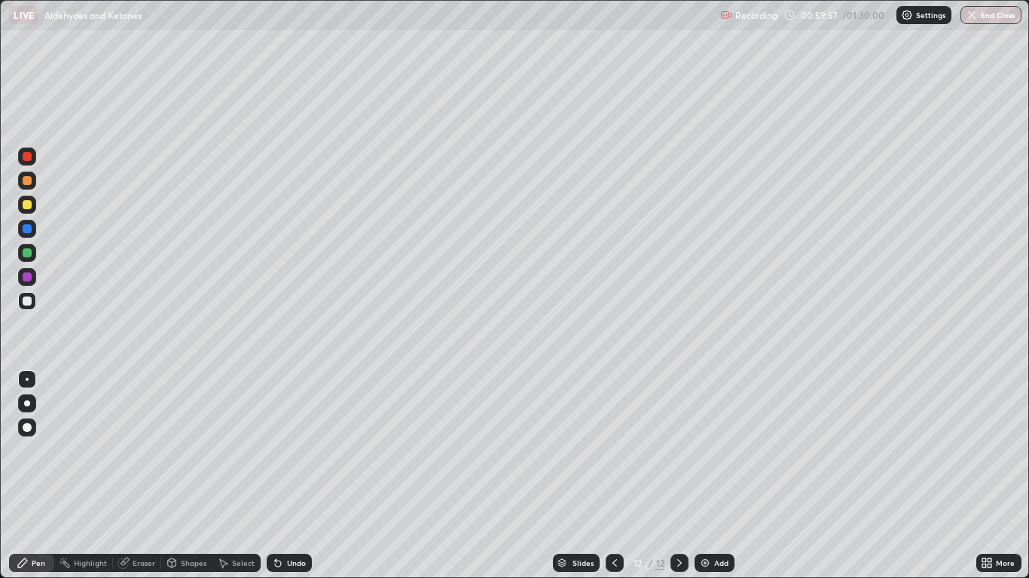
click at [294, 476] on div "Undo" at bounding box center [289, 563] width 45 height 18
click at [145, 476] on div "Eraser" at bounding box center [144, 564] width 23 height 8
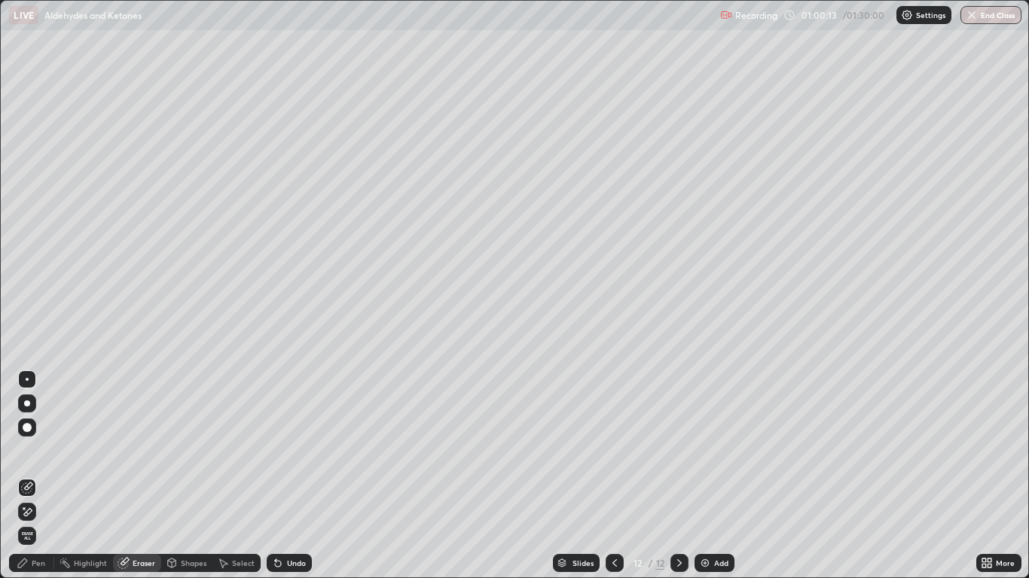
click at [35, 476] on div "Pen" at bounding box center [39, 564] width 14 height 8
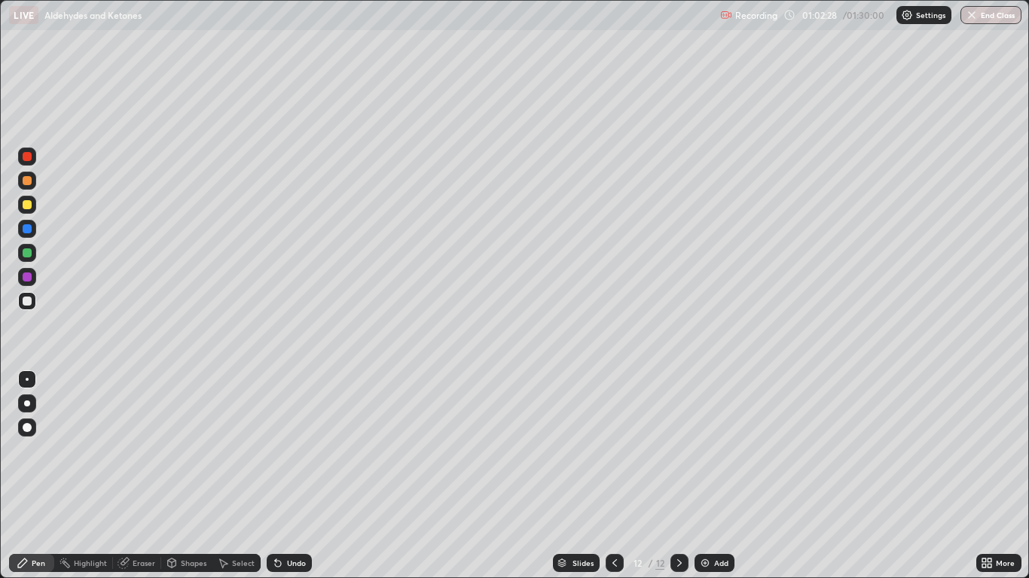
click at [724, 476] on div "Add" at bounding box center [714, 563] width 40 height 18
click at [292, 476] on div "Undo" at bounding box center [296, 564] width 19 height 8
click at [293, 476] on div "Undo" at bounding box center [296, 564] width 19 height 8
click at [142, 476] on div "Eraser" at bounding box center [144, 564] width 23 height 8
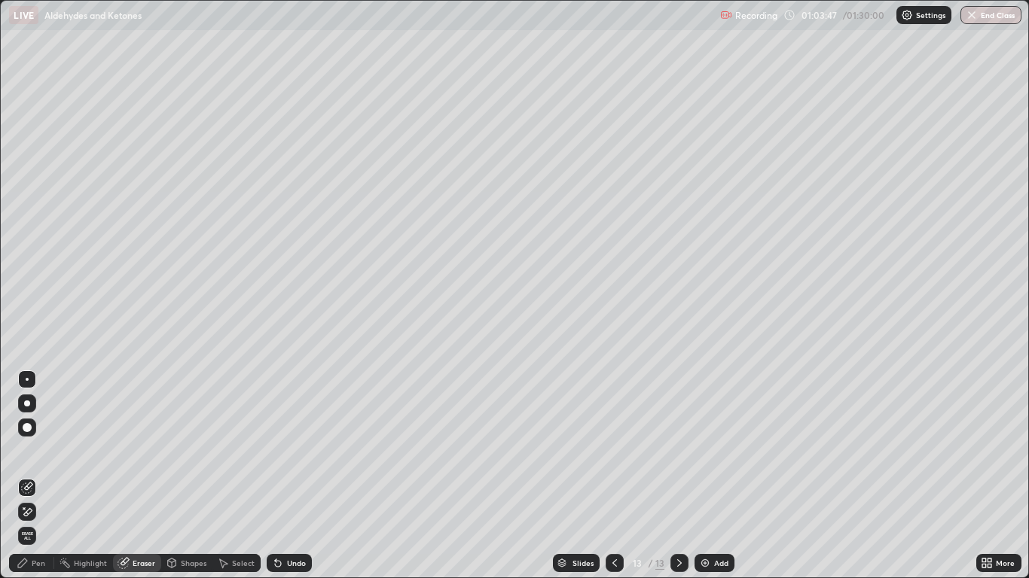
click at [38, 476] on div "Pen" at bounding box center [39, 564] width 14 height 8
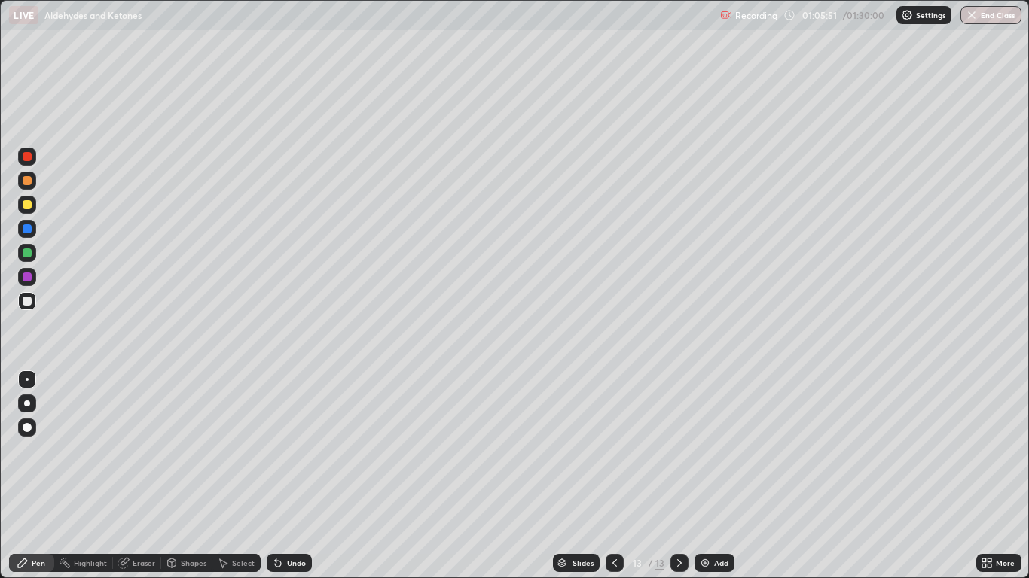
click at [614, 476] on icon at bounding box center [615, 563] width 12 height 12
click at [680, 476] on icon at bounding box center [679, 563] width 12 height 12
click at [480, 476] on div "Slides 13 / 13 Add" at bounding box center [643, 563] width 663 height 30
click at [276, 476] on icon at bounding box center [278, 564] width 6 height 6
click at [283, 476] on div "Undo" at bounding box center [289, 563] width 45 height 18
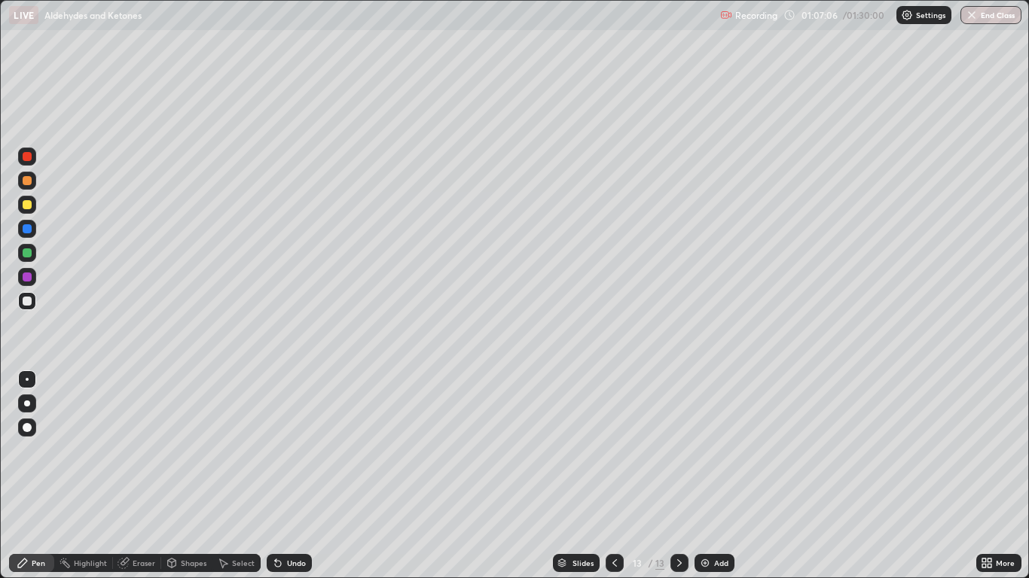
click at [287, 476] on div "Undo" at bounding box center [296, 564] width 19 height 8
click at [280, 476] on icon at bounding box center [278, 563] width 12 height 12
click at [141, 476] on div "Eraser" at bounding box center [144, 564] width 23 height 8
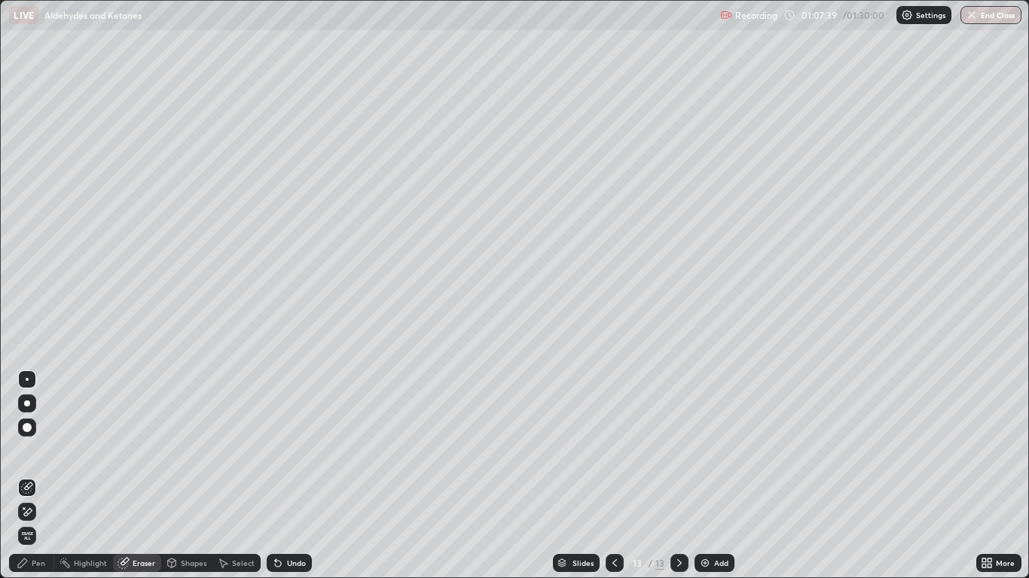
click at [41, 476] on div "Pen" at bounding box center [39, 564] width 14 height 8
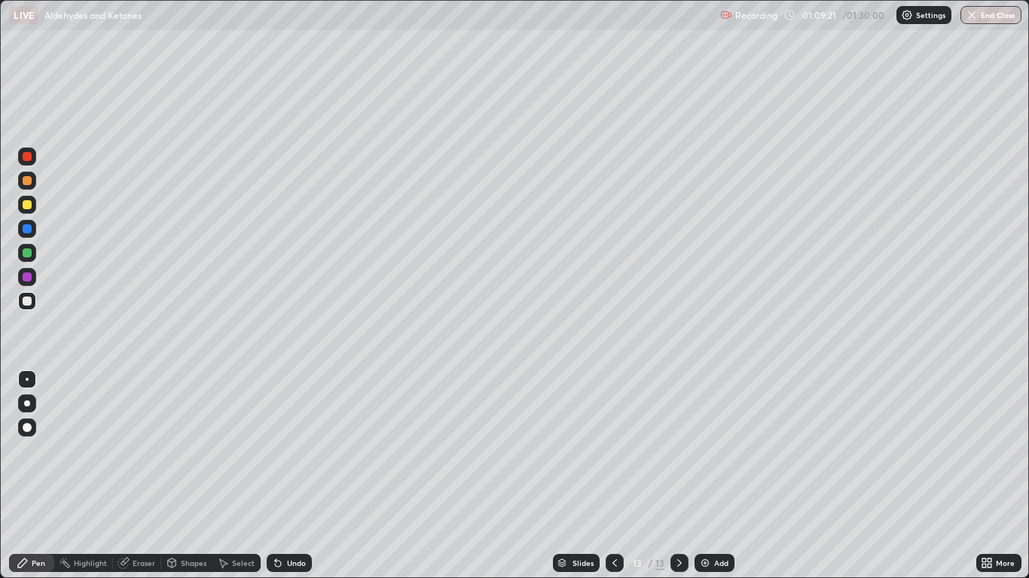
click at [708, 476] on img at bounding box center [705, 563] width 12 height 12
click at [294, 476] on div "Undo" at bounding box center [289, 563] width 45 height 18
click at [298, 476] on div "Undo" at bounding box center [289, 563] width 45 height 18
click at [294, 476] on div "Undo" at bounding box center [296, 564] width 19 height 8
click at [296, 476] on div "Undo" at bounding box center [296, 564] width 19 height 8
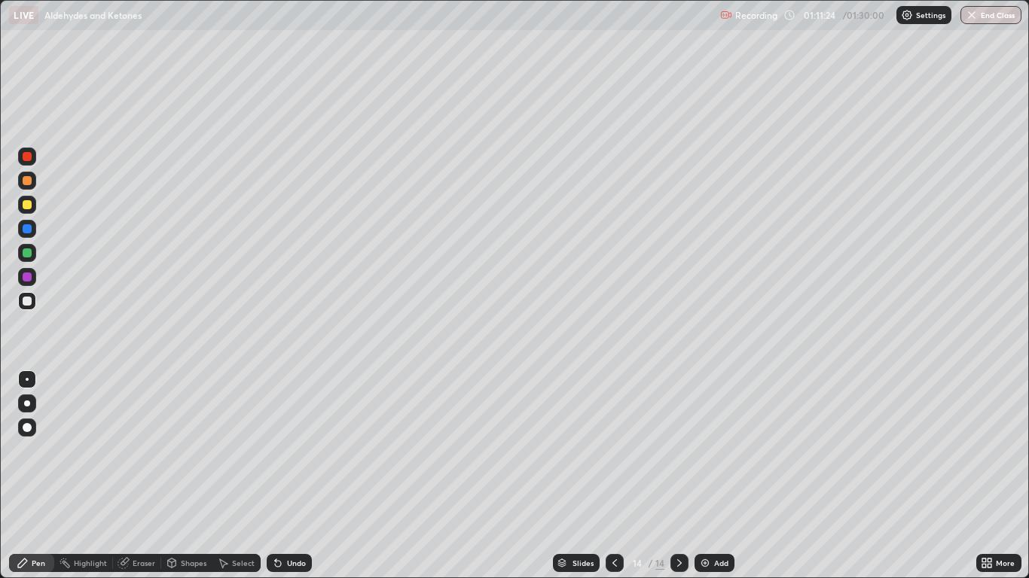
click at [134, 476] on div "Eraser" at bounding box center [144, 564] width 23 height 8
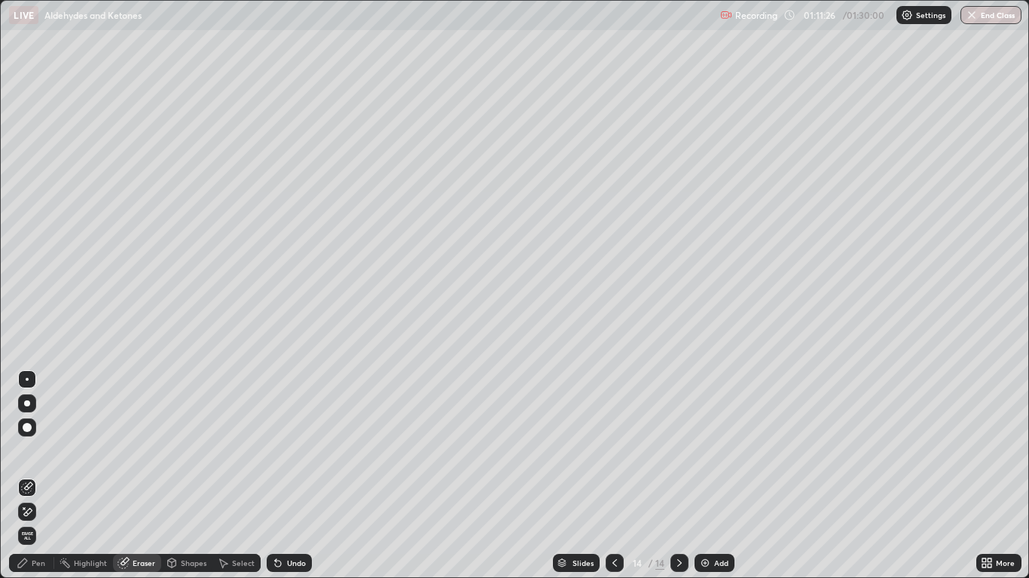
click at [22, 476] on icon at bounding box center [23, 563] width 12 height 12
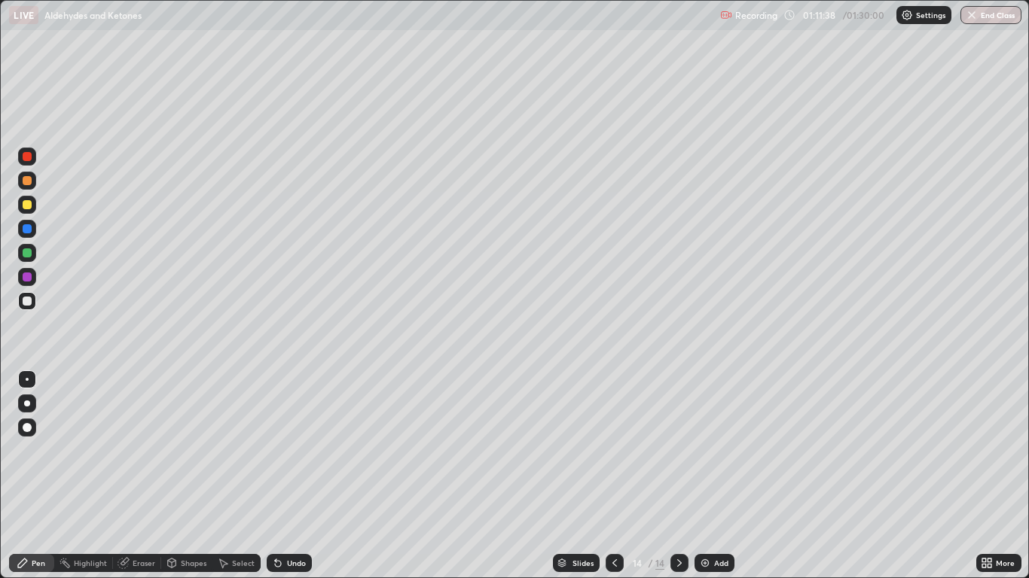
click at [121, 476] on icon at bounding box center [123, 564] width 10 height 10
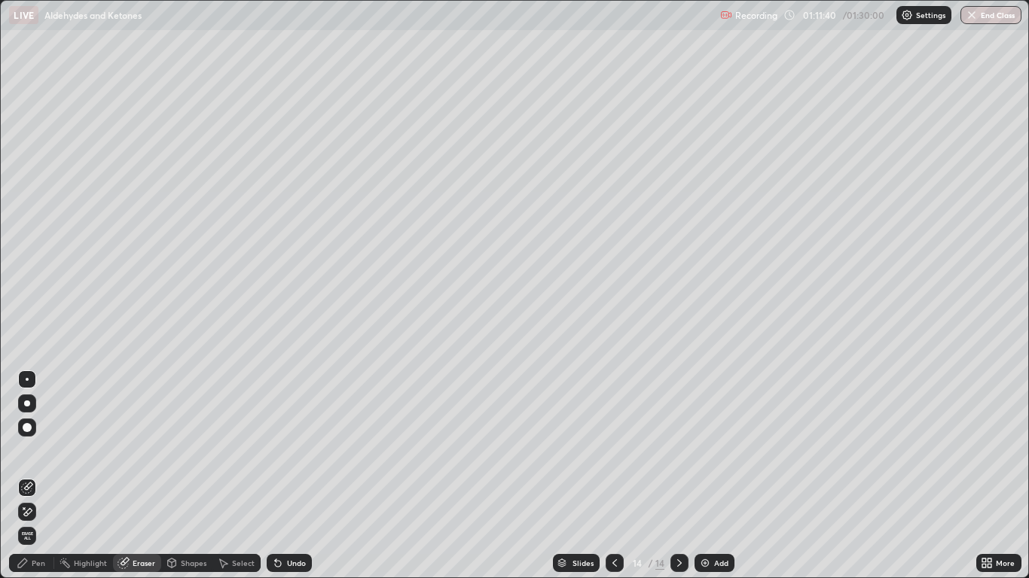
click at [32, 476] on div "Pen" at bounding box center [39, 564] width 14 height 8
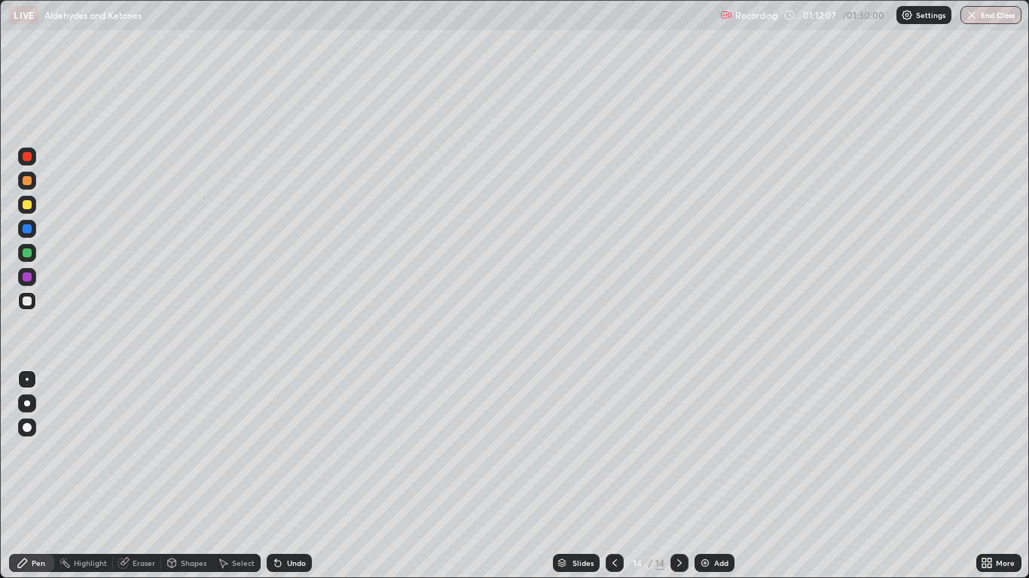
click at [297, 476] on div "Undo" at bounding box center [289, 563] width 45 height 18
click at [306, 476] on div "Undo" at bounding box center [289, 563] width 45 height 18
click at [304, 476] on div "Undo" at bounding box center [296, 564] width 19 height 8
click at [306, 476] on div "Undo" at bounding box center [289, 563] width 45 height 18
click at [302, 476] on div "Undo" at bounding box center [289, 563] width 45 height 18
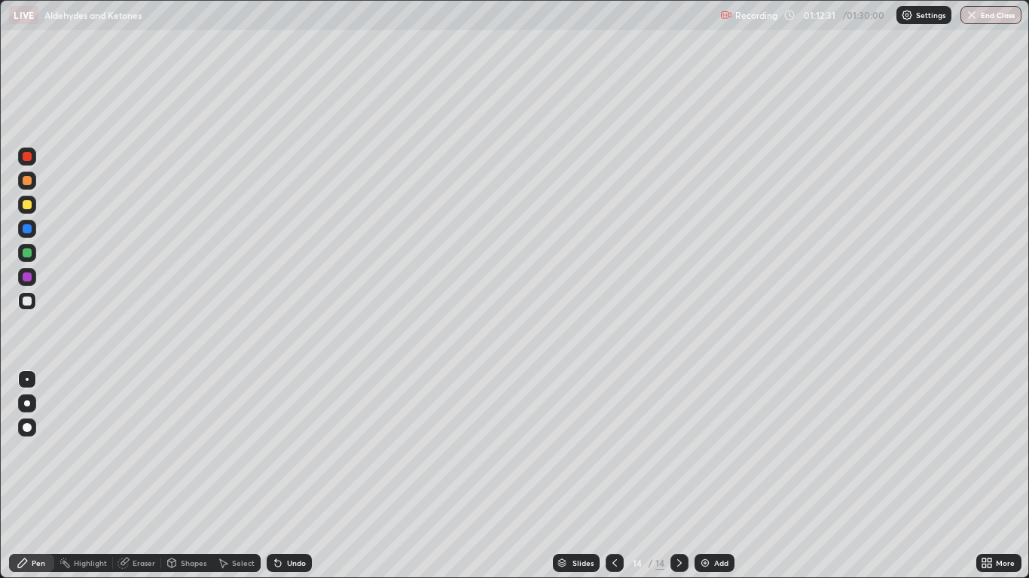
click at [303, 476] on div "Undo" at bounding box center [289, 563] width 45 height 18
click at [292, 476] on div "Undo" at bounding box center [296, 564] width 19 height 8
click at [299, 476] on div "Undo" at bounding box center [289, 563] width 45 height 18
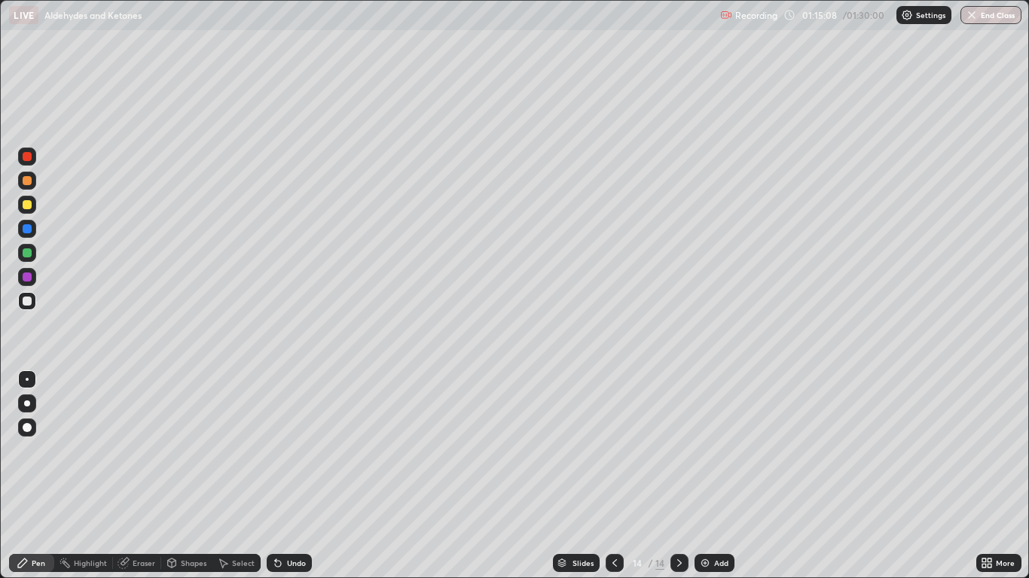
click at [709, 476] on img at bounding box center [705, 563] width 12 height 12
click at [295, 476] on div "Undo" at bounding box center [296, 564] width 19 height 8
click at [296, 476] on div "Undo" at bounding box center [289, 563] width 45 height 18
click at [993, 16] on button "End Class" at bounding box center [990, 15] width 61 height 18
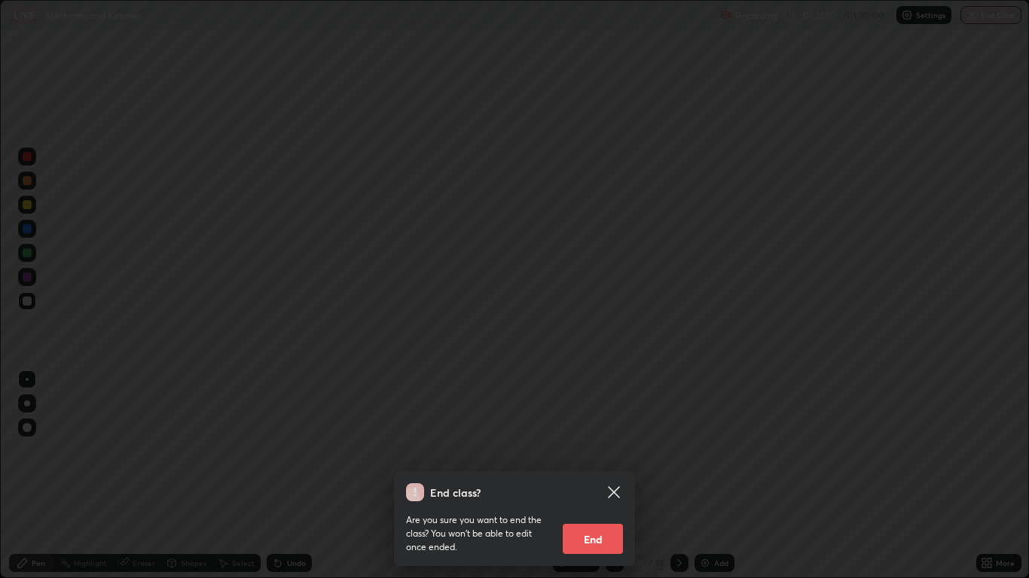
click at [587, 476] on button "End" at bounding box center [593, 539] width 60 height 30
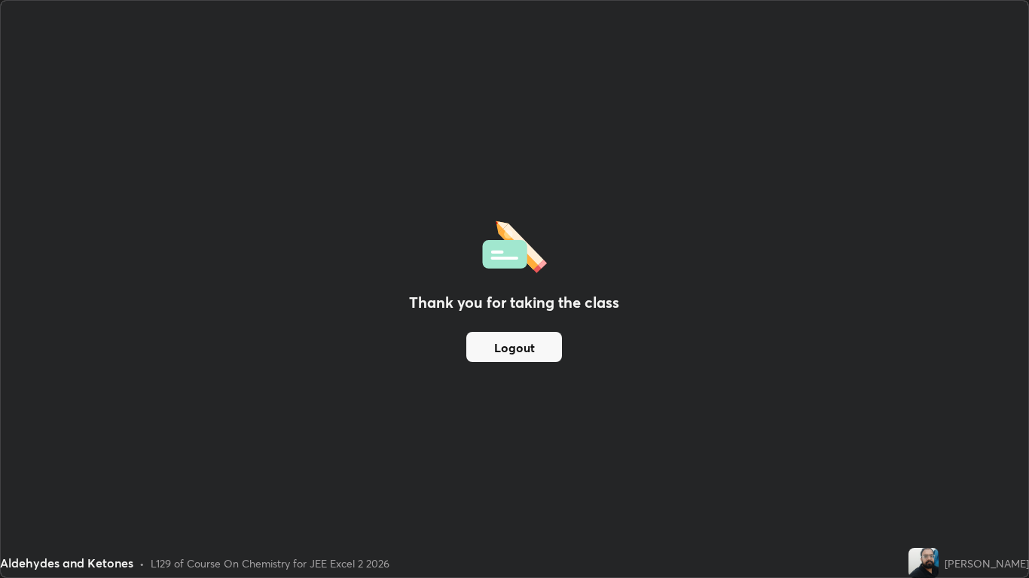
click at [545, 345] on button "Logout" at bounding box center [514, 347] width 96 height 30
